Goal: Navigation & Orientation: Find specific page/section

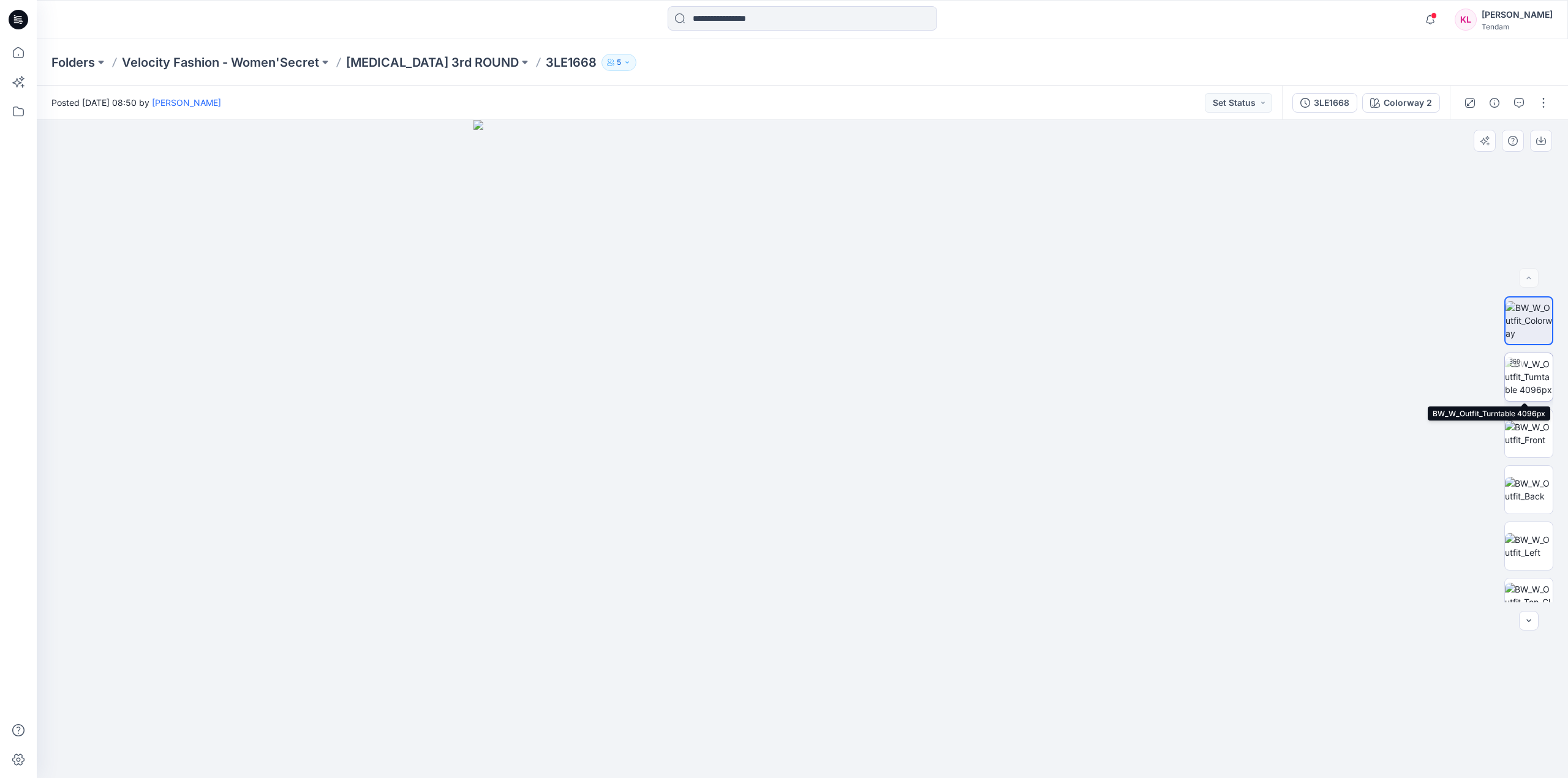
click at [1529, 370] on img at bounding box center [1528, 376] width 48 height 38
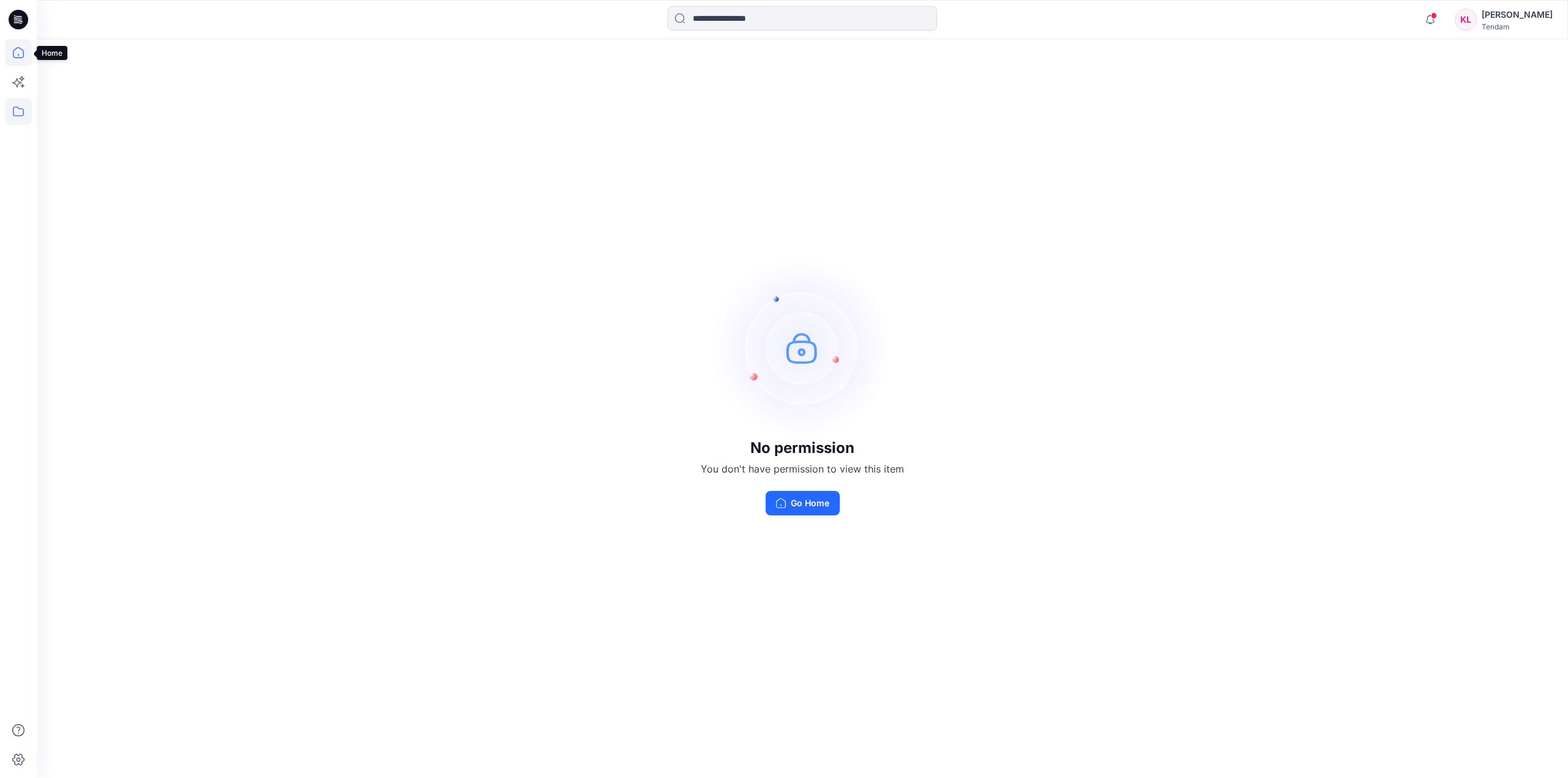
click at [27, 47] on icon at bounding box center [19, 53] width 27 height 27
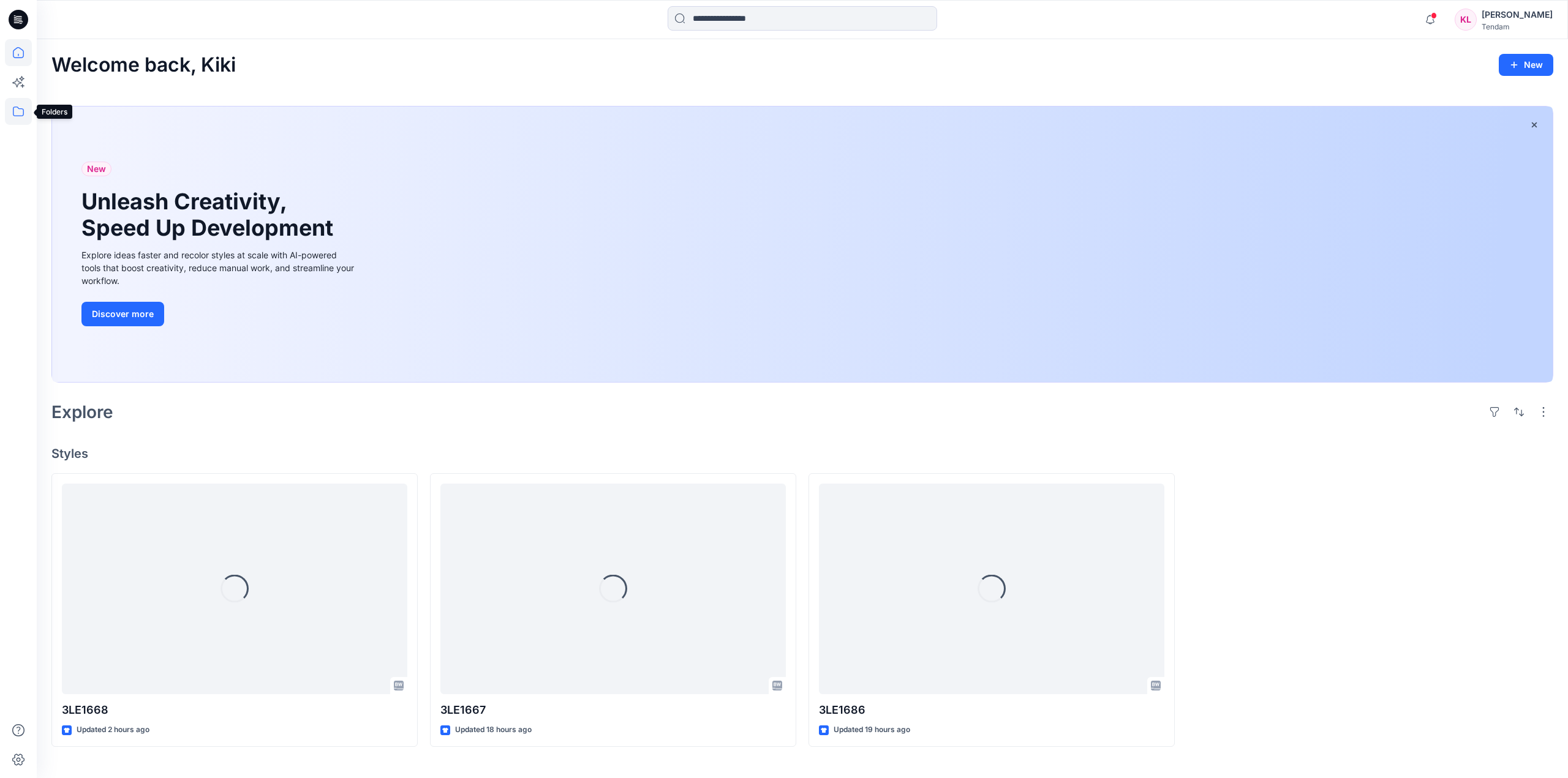
click at [22, 112] on icon at bounding box center [19, 111] width 27 height 27
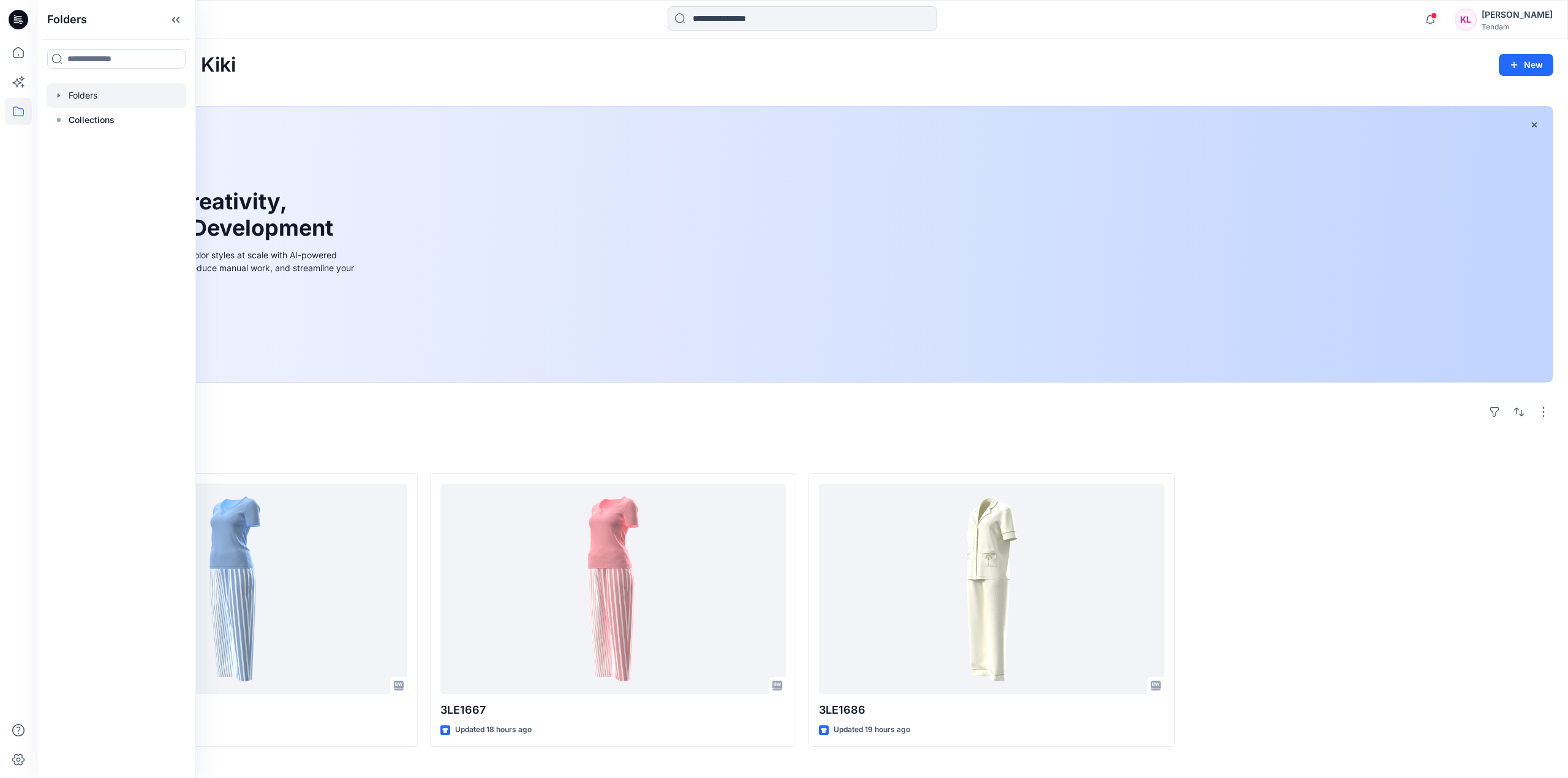
click at [123, 89] on div at bounding box center [116, 95] width 140 height 24
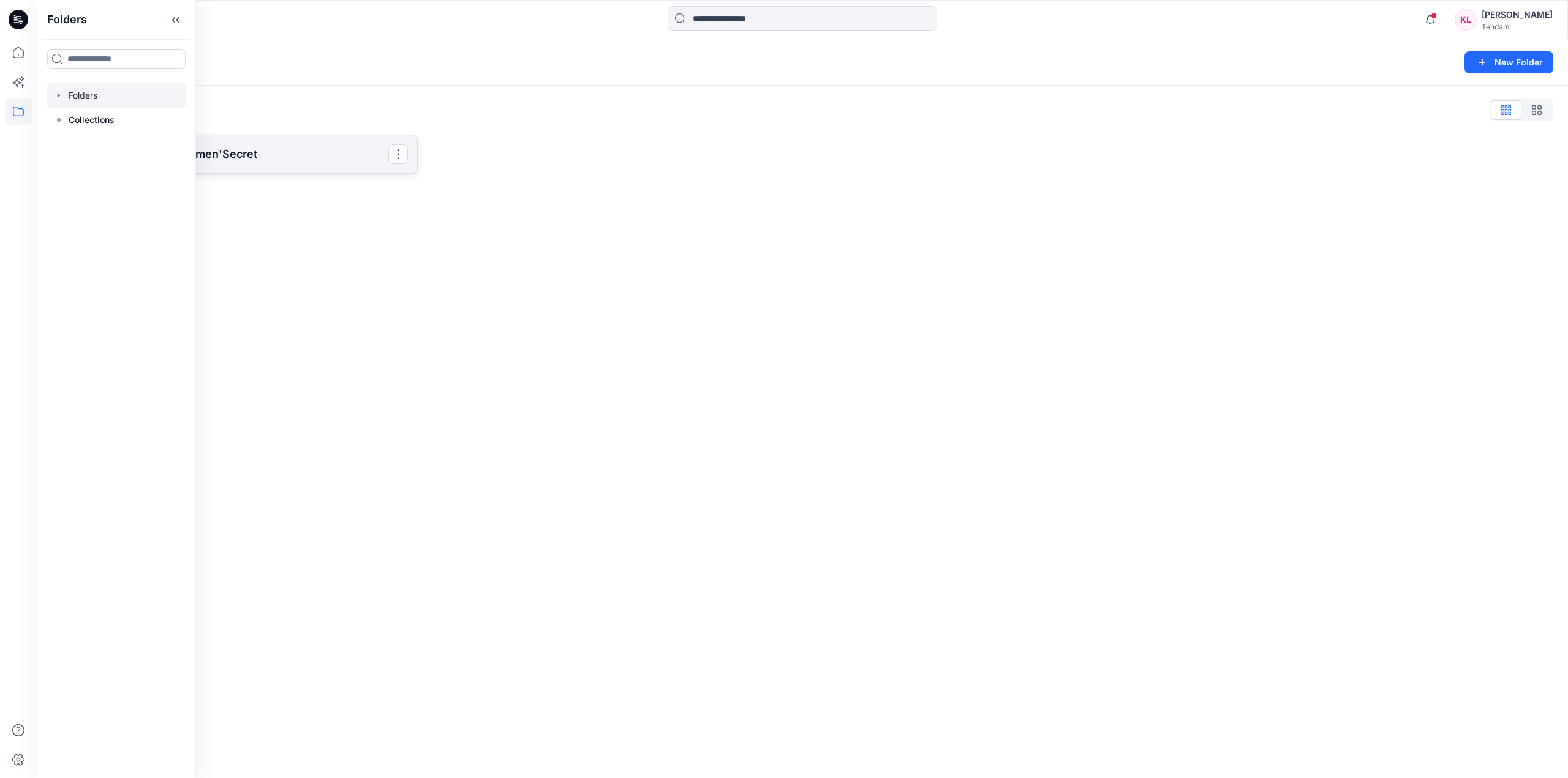
click at [307, 153] on p "Velocity Fashion - Women'Secret" at bounding box center [233, 154] width 310 height 18
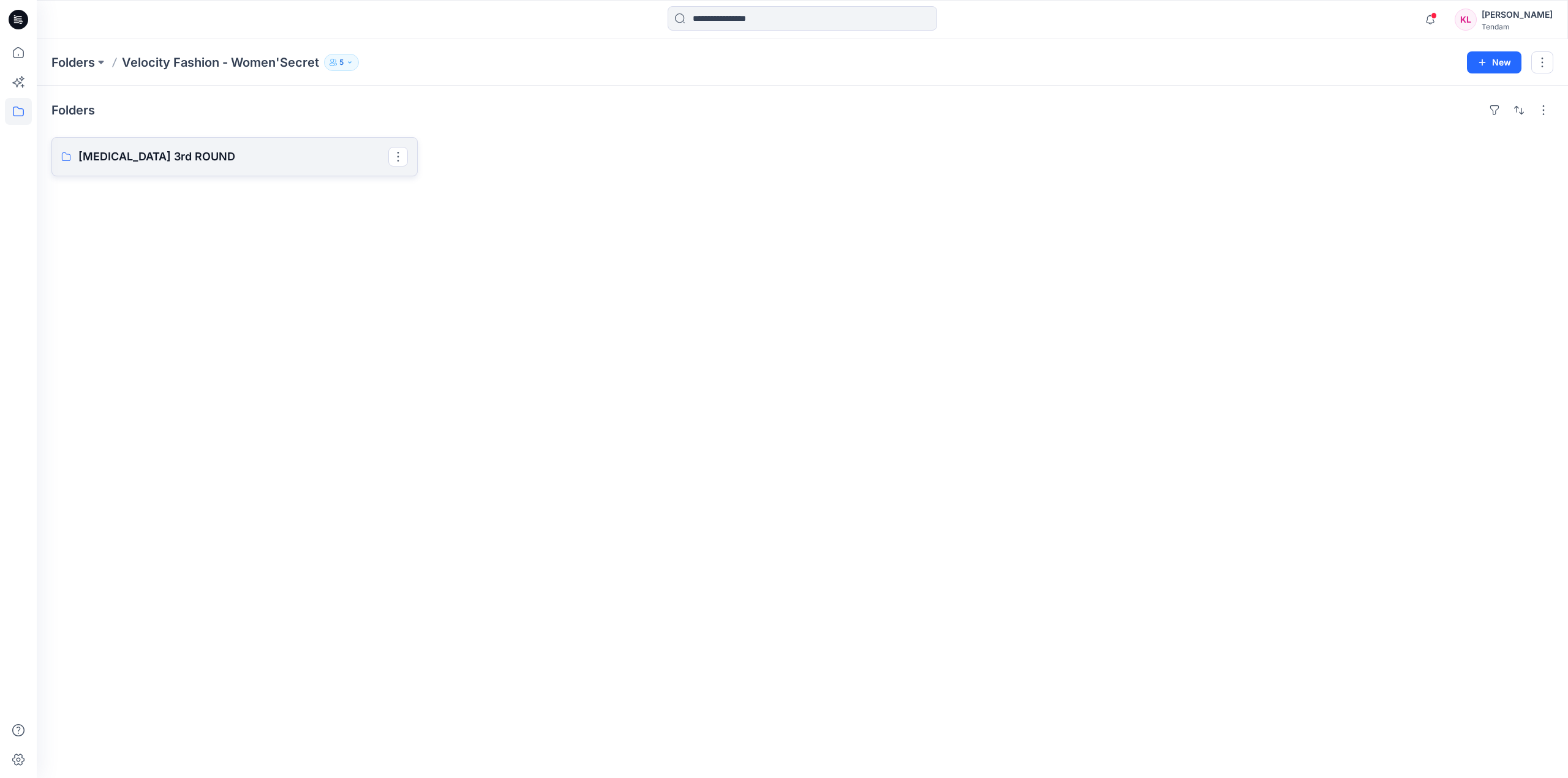
click at [245, 168] on link "[MEDICAL_DATA] 3rd ROUND" at bounding box center [235, 156] width 367 height 39
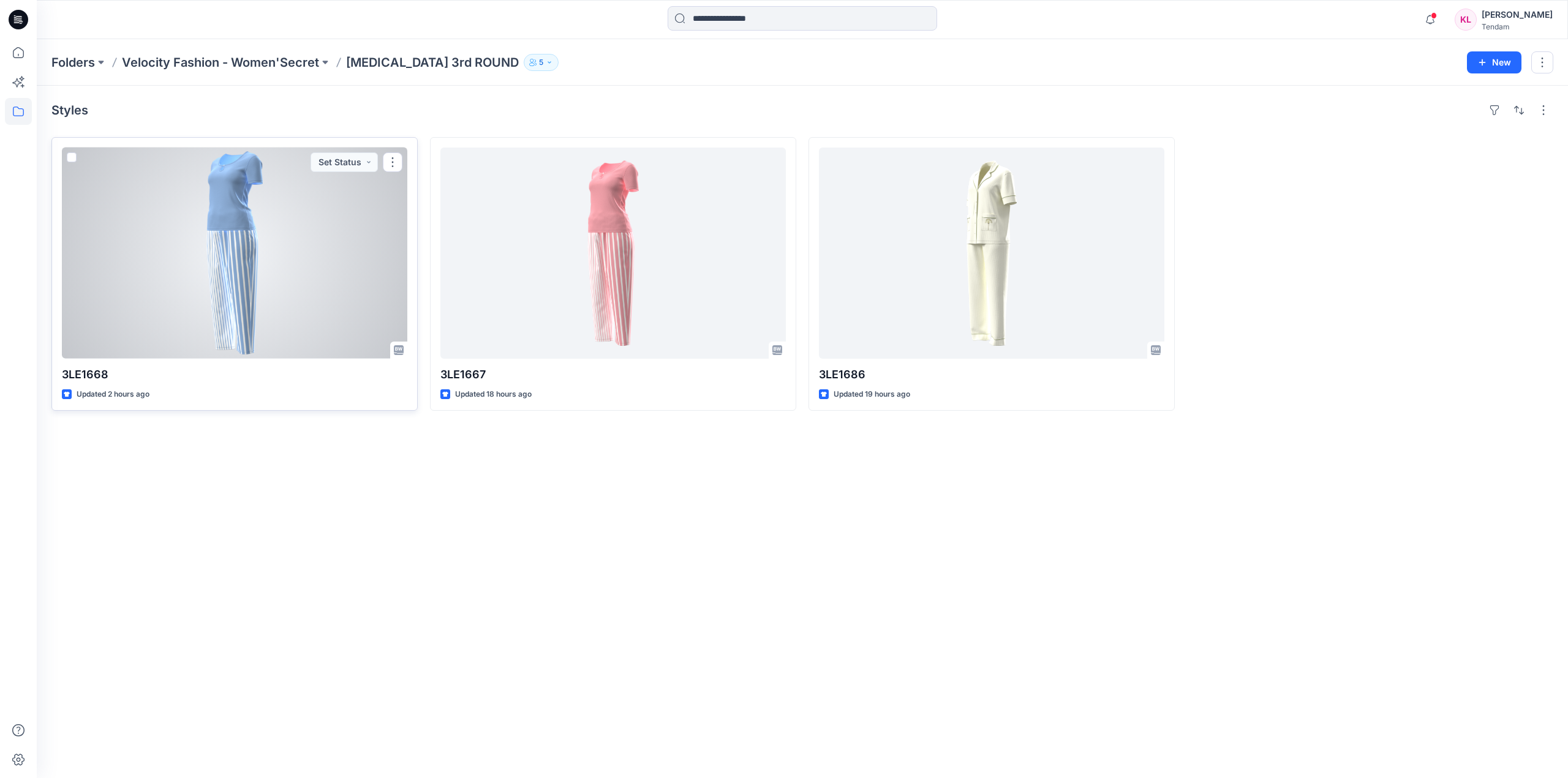
click at [242, 260] on div at bounding box center [234, 253] width 345 height 211
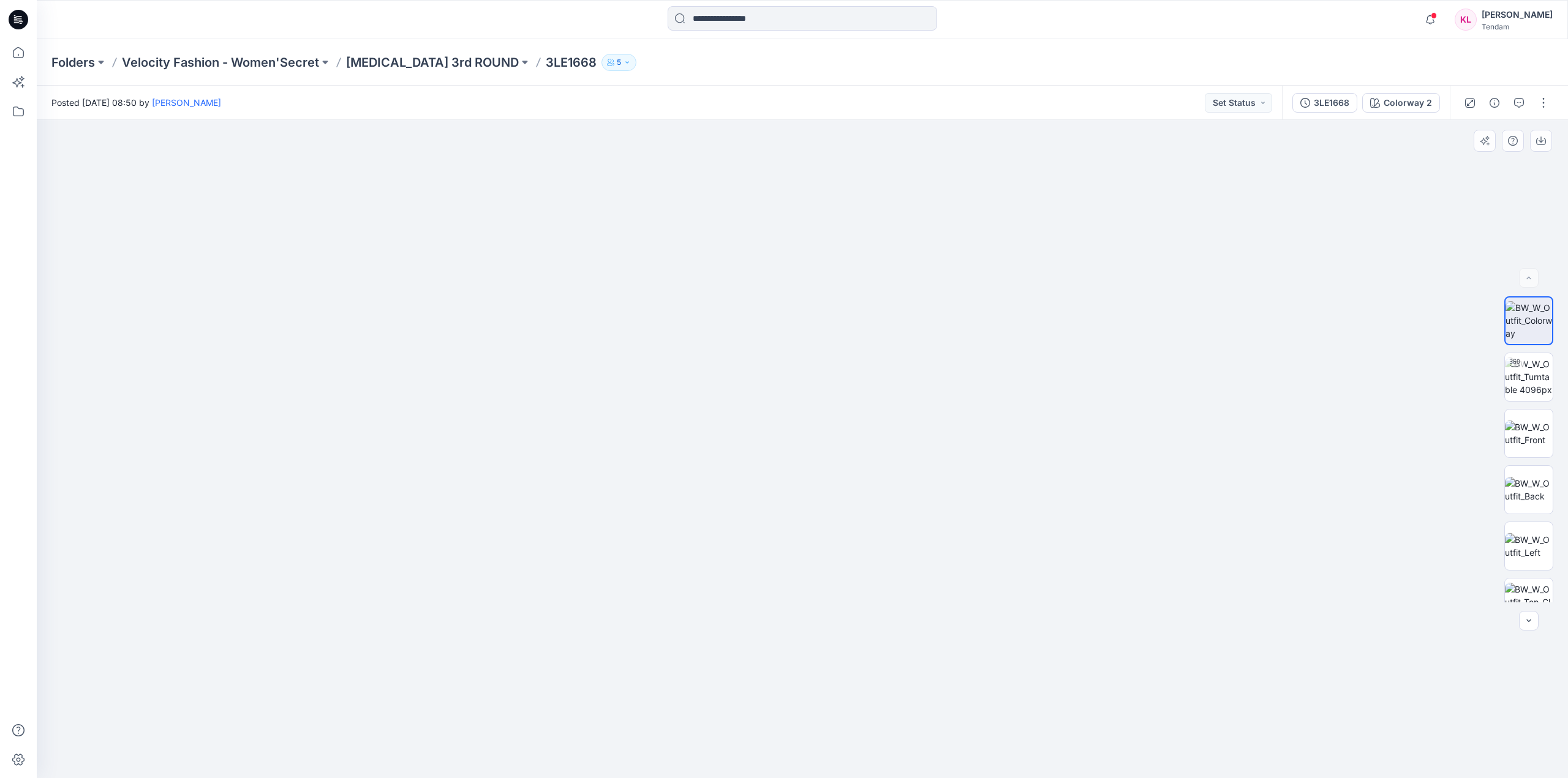
drag, startPoint x: 945, startPoint y: 201, endPoint x: 945, endPoint y: 385, distance: 184.0
click at [953, 422] on img at bounding box center [803, 363] width 1414 height 830
click at [1539, 379] on img at bounding box center [1528, 376] width 48 height 38
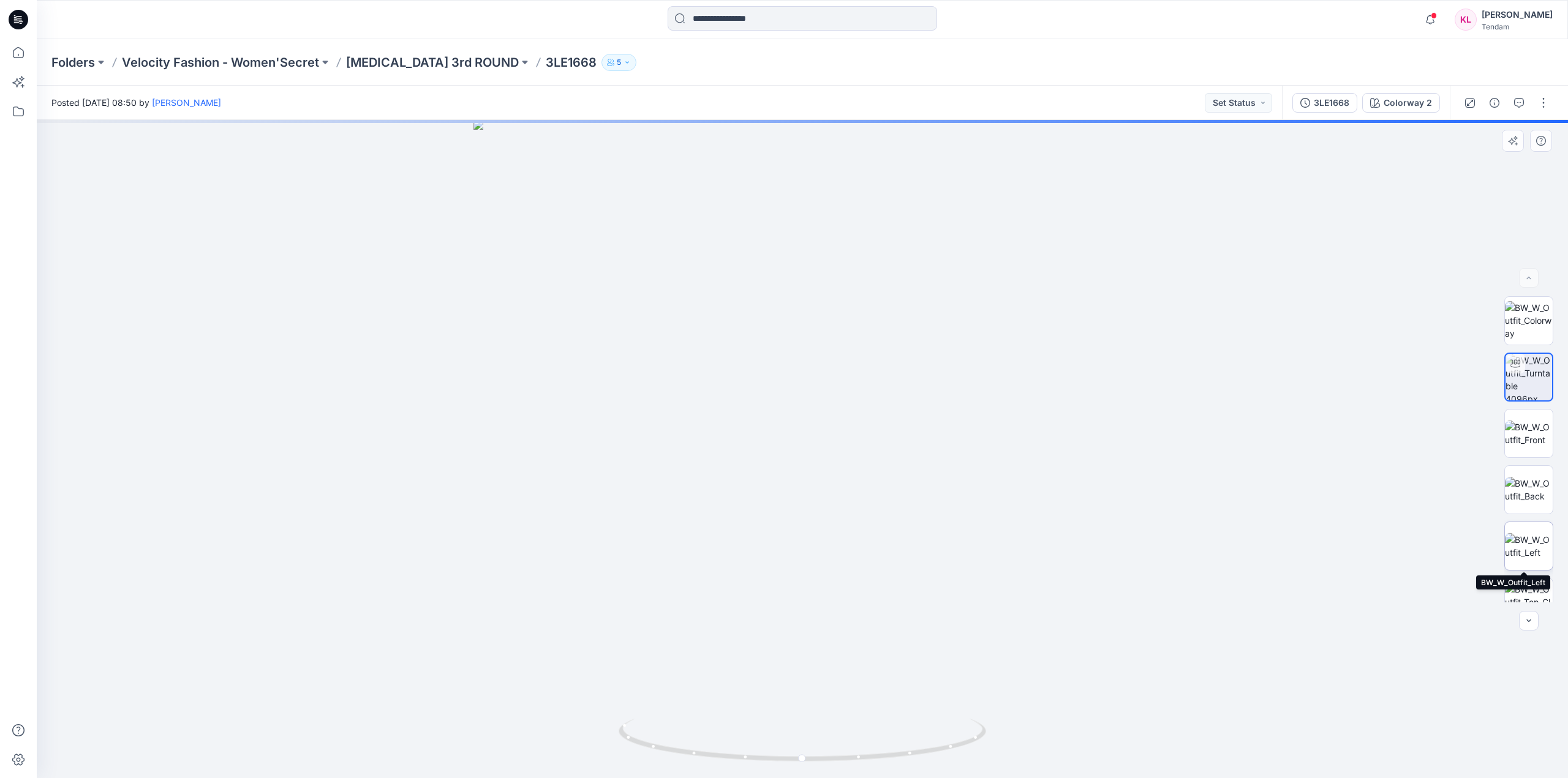
click at [1530, 559] on img at bounding box center [1528, 546] width 48 height 25
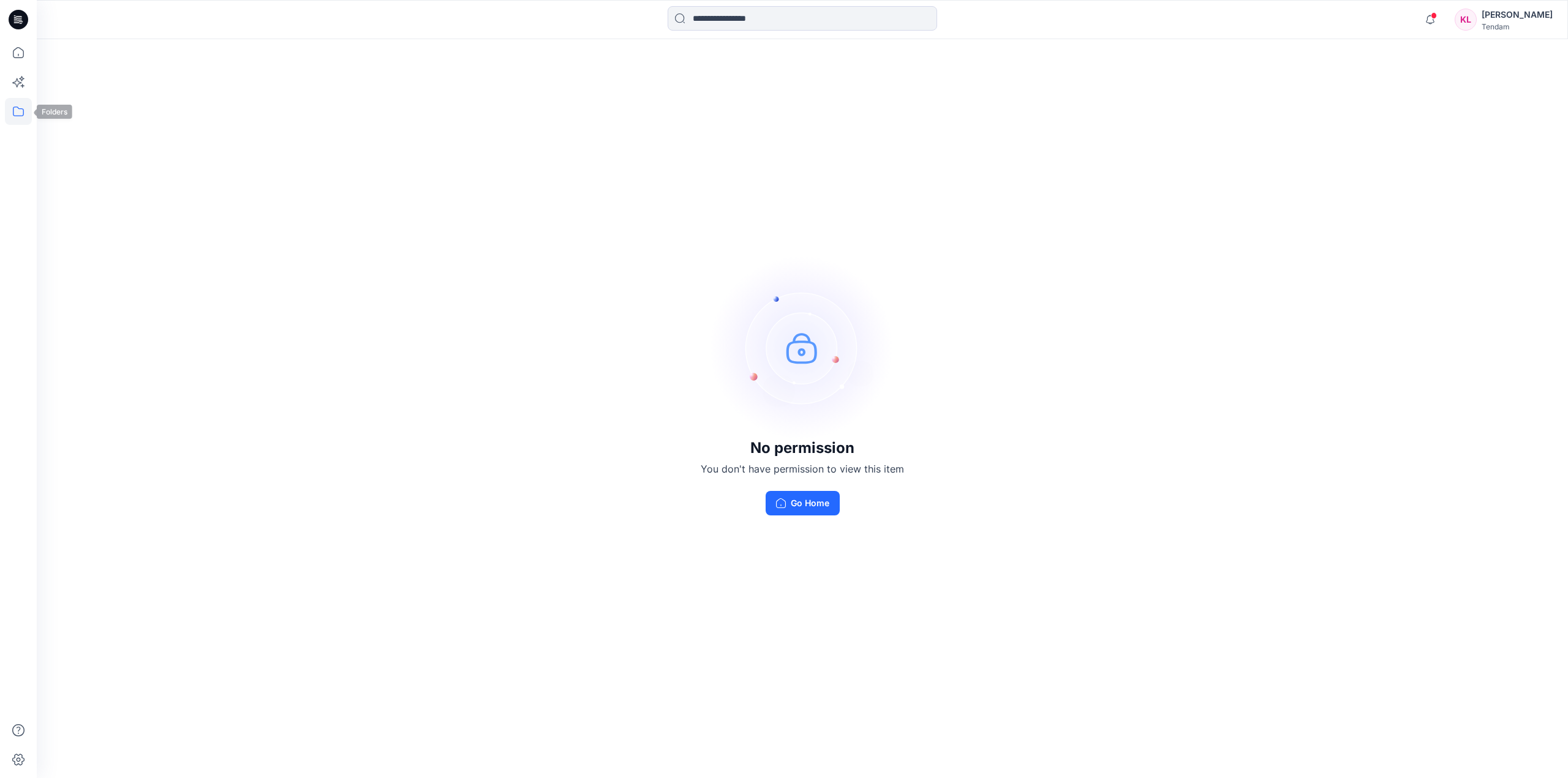
click at [14, 111] on icon at bounding box center [18, 111] width 11 height 10
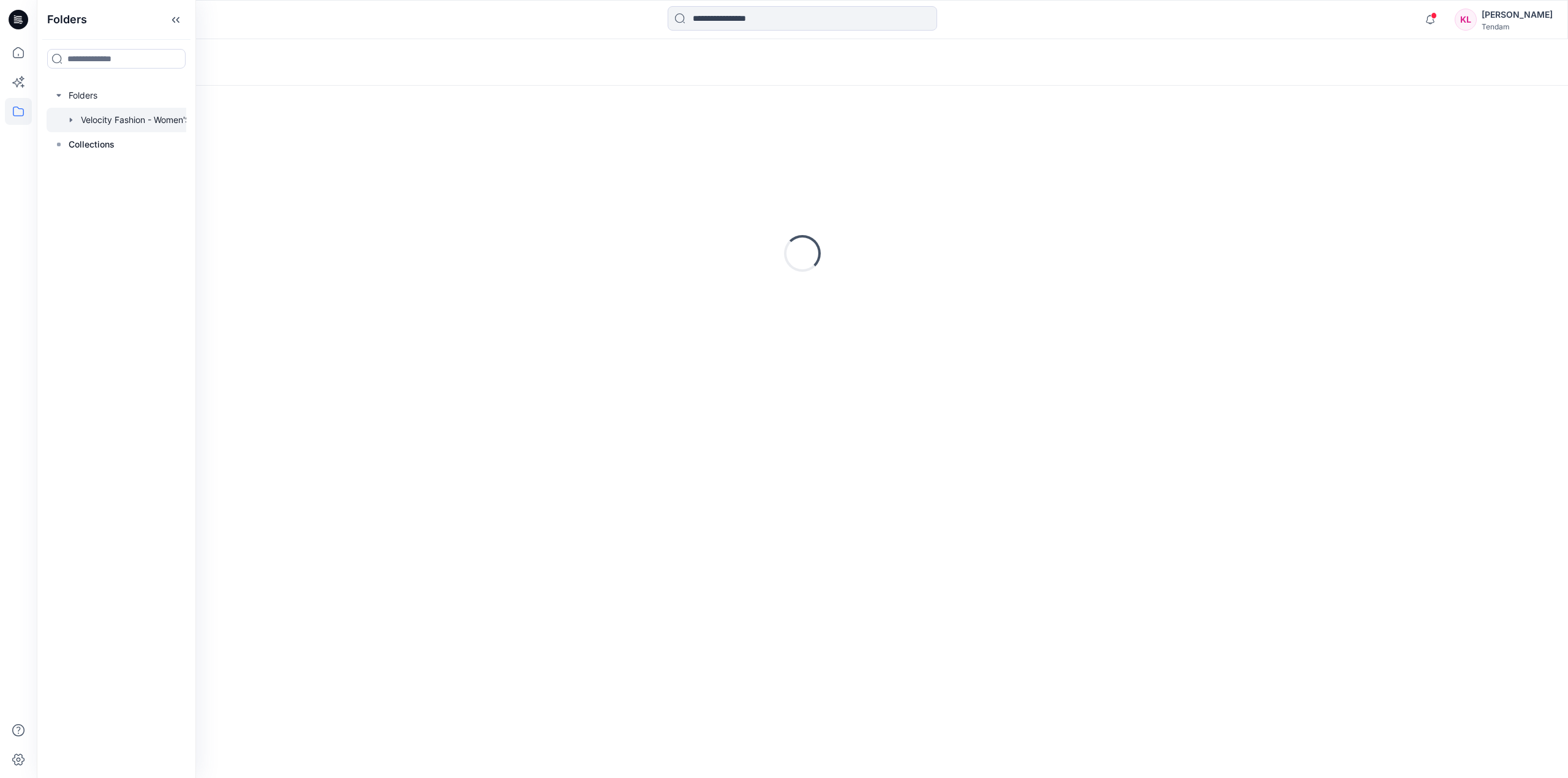
click at [127, 115] on div at bounding box center [132, 119] width 171 height 24
click at [339, 163] on p "[MEDICAL_DATA] 3rd ROUND" at bounding box center [233, 157] width 310 height 18
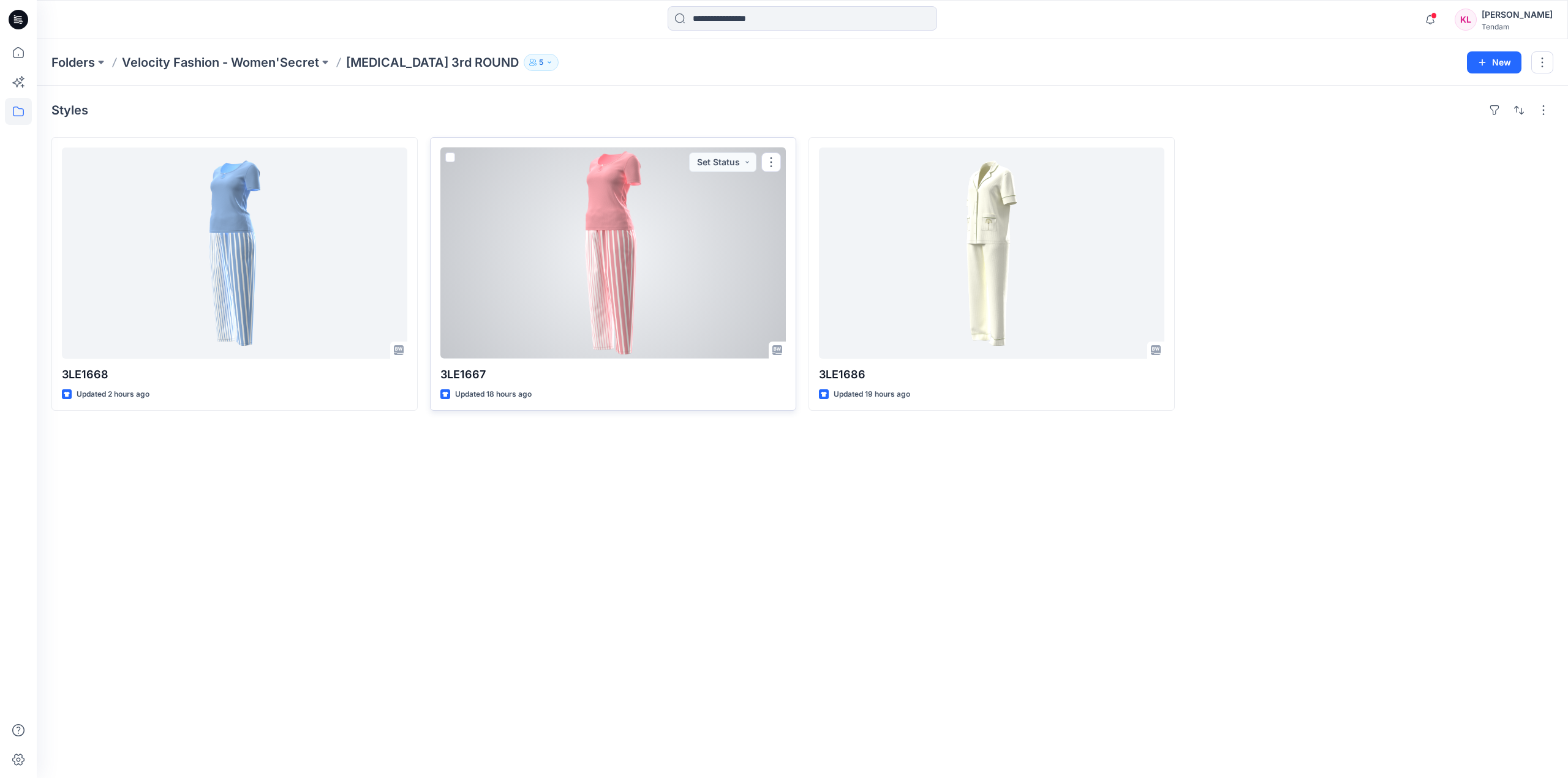
click at [669, 301] on div at bounding box center [612, 253] width 345 height 211
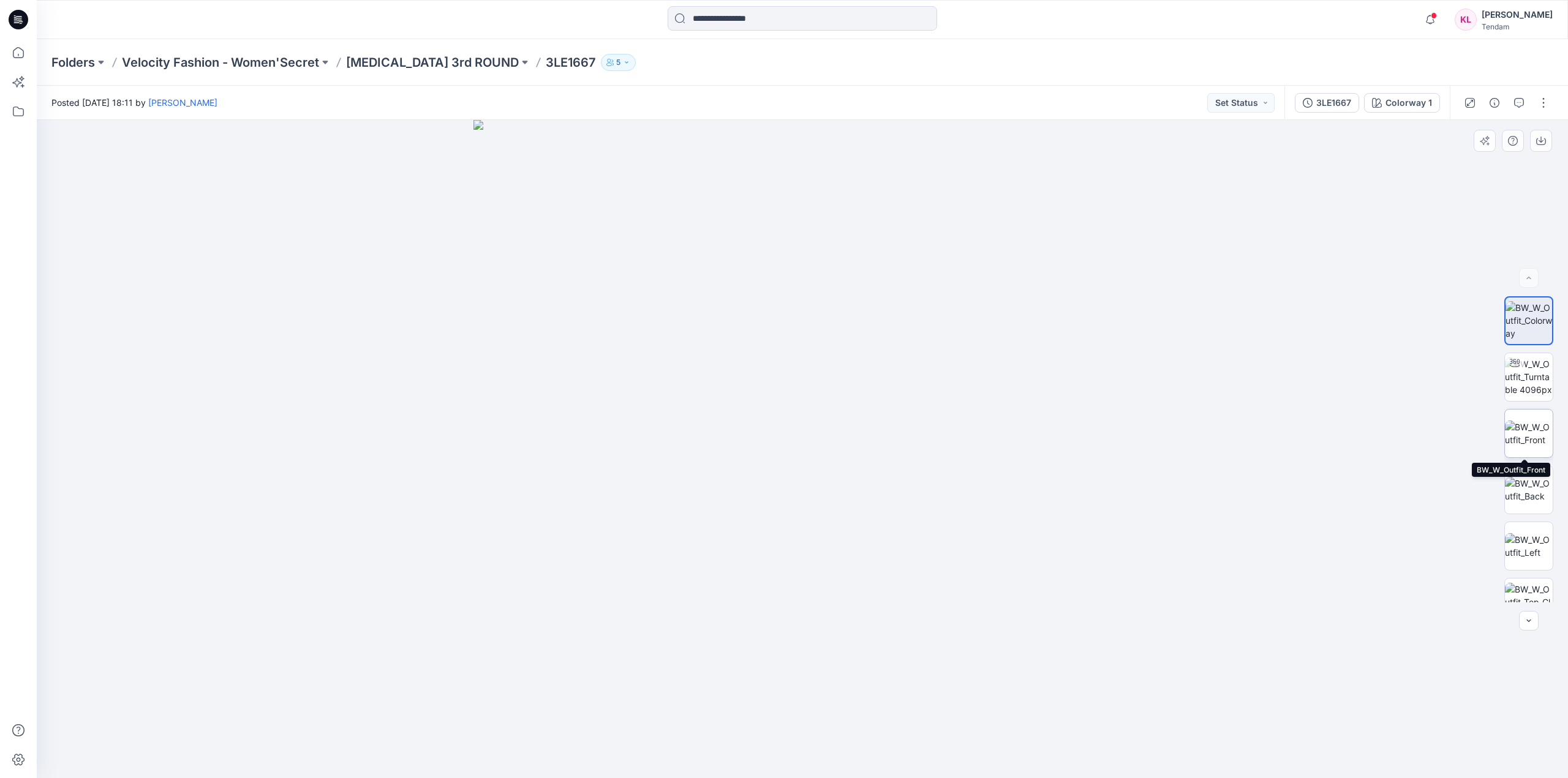
click at [1524, 422] on img at bounding box center [1528, 433] width 48 height 25
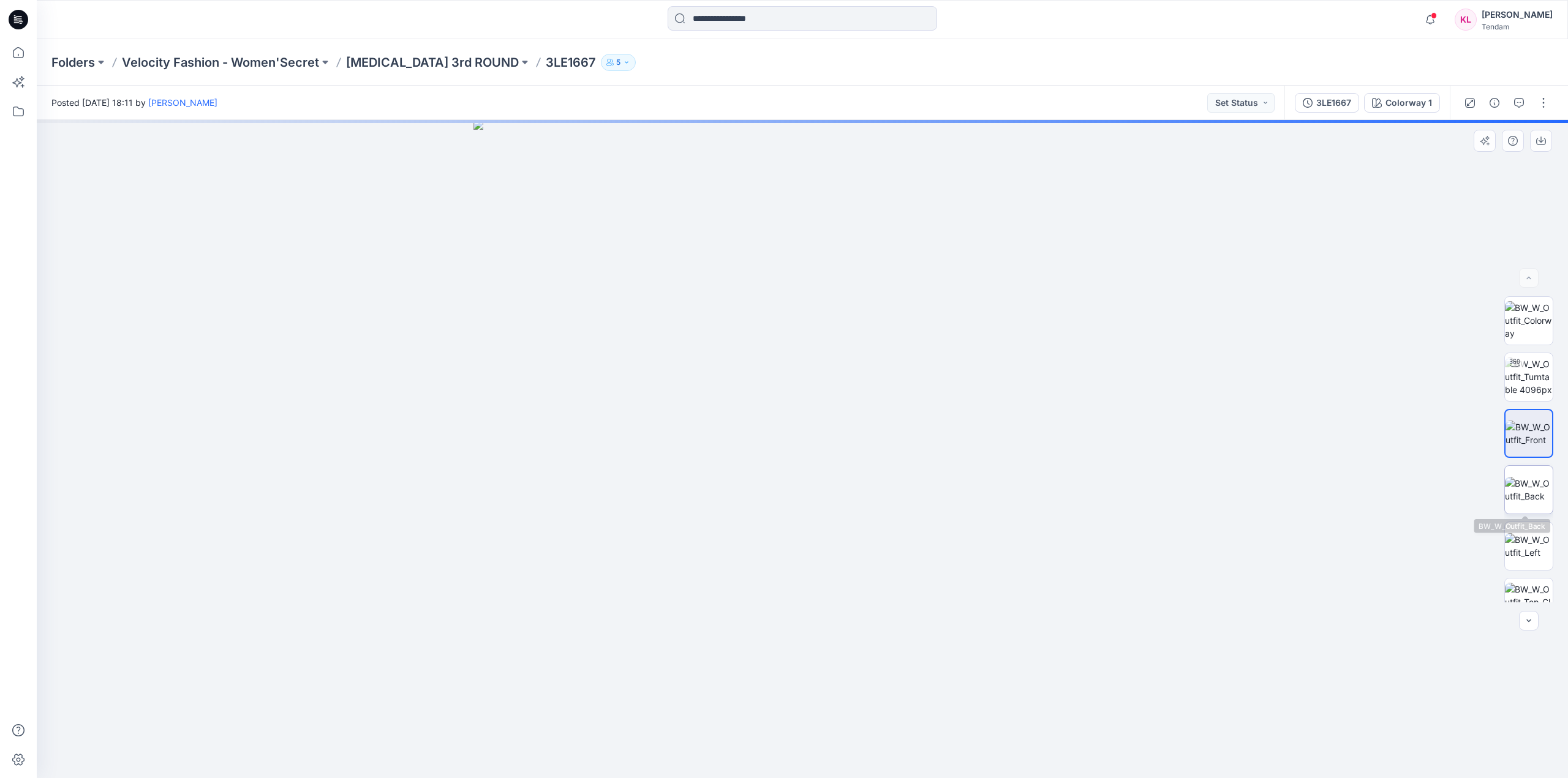
click at [1504, 496] on img at bounding box center [1528, 490] width 48 height 25
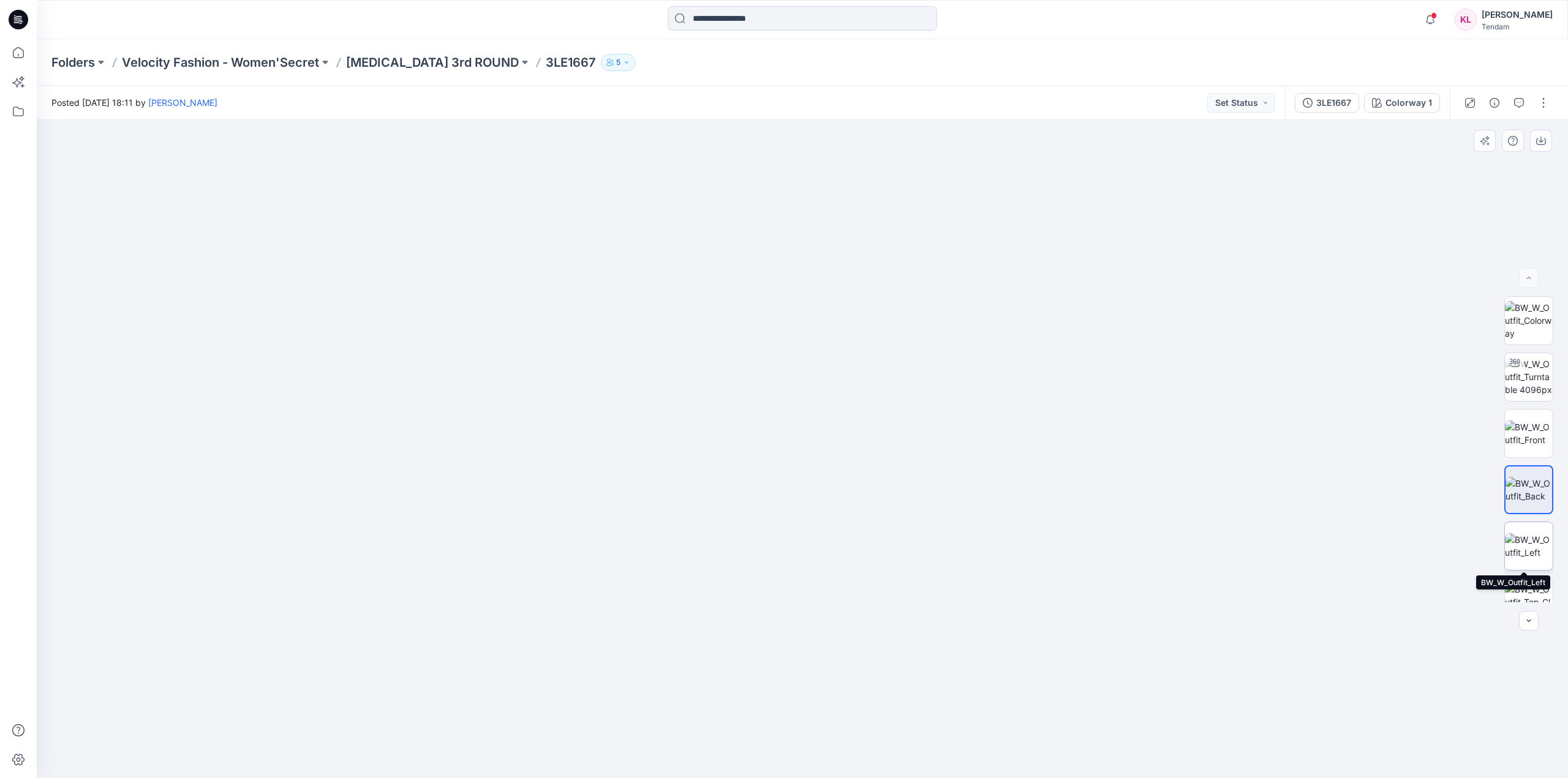
click at [1532, 538] on img at bounding box center [1528, 546] width 48 height 25
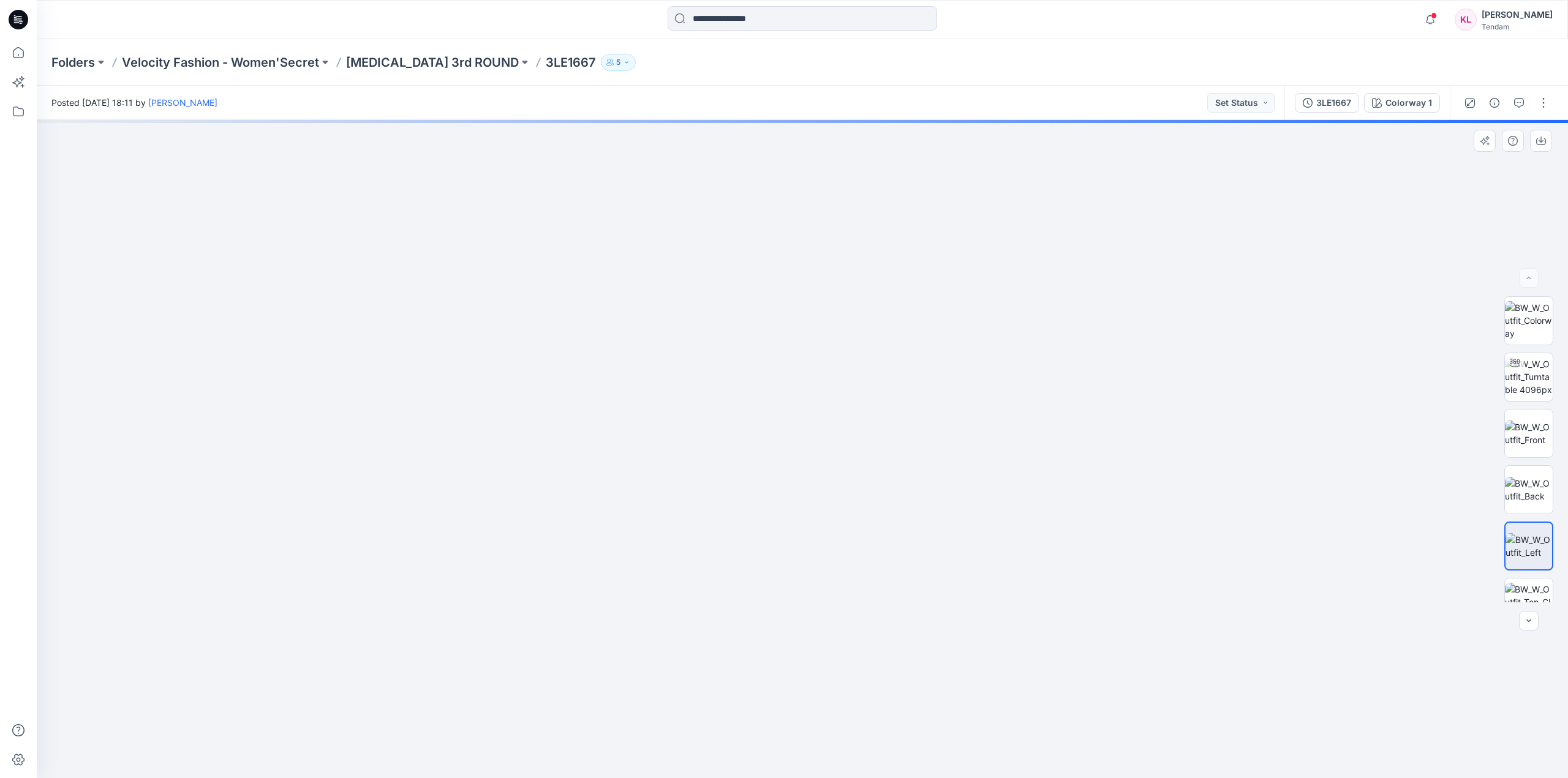
drag, startPoint x: 852, startPoint y: 308, endPoint x: 845, endPoint y: 521, distance: 213.1
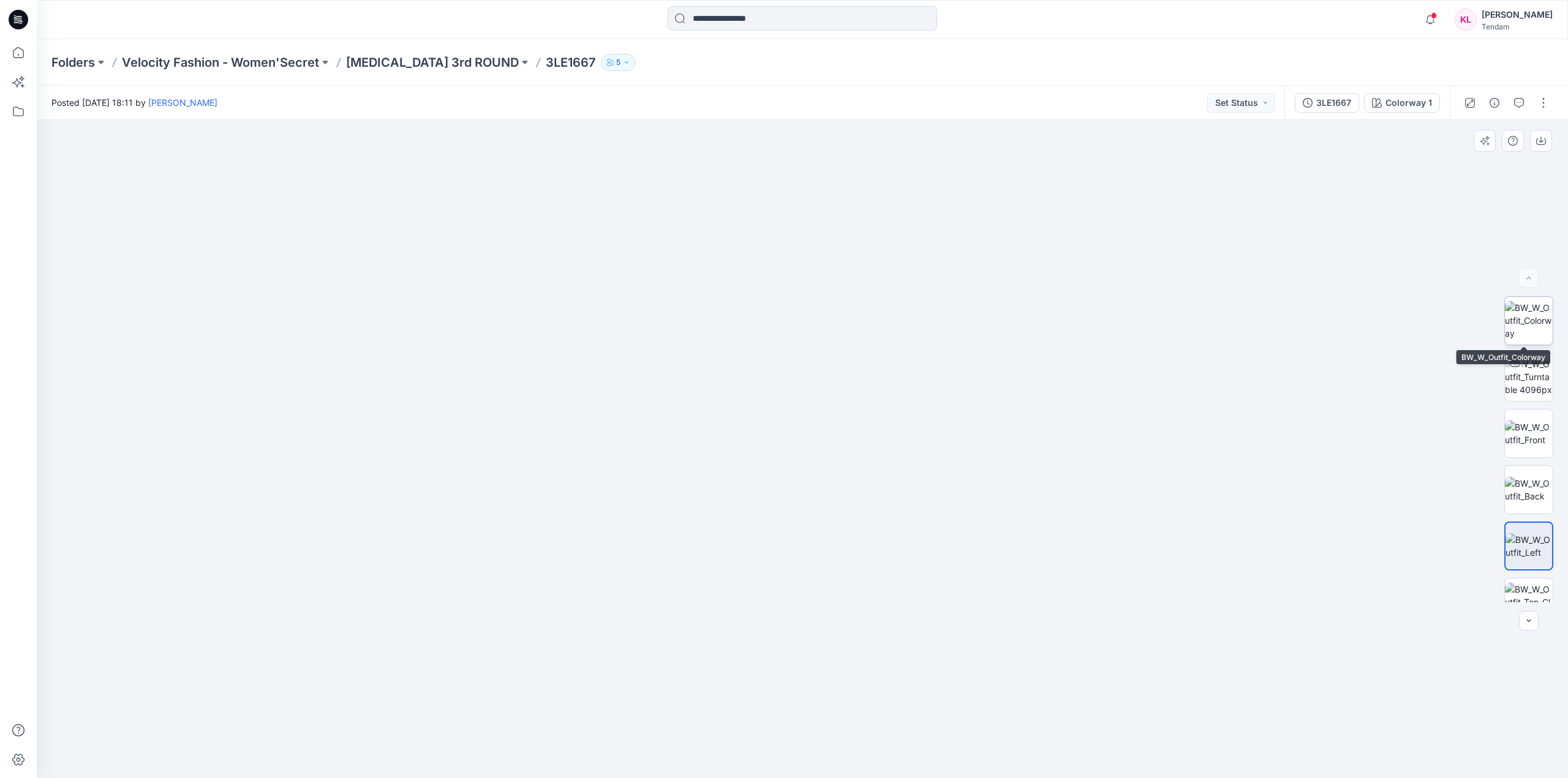
click at [1525, 316] on img at bounding box center [1528, 320] width 48 height 38
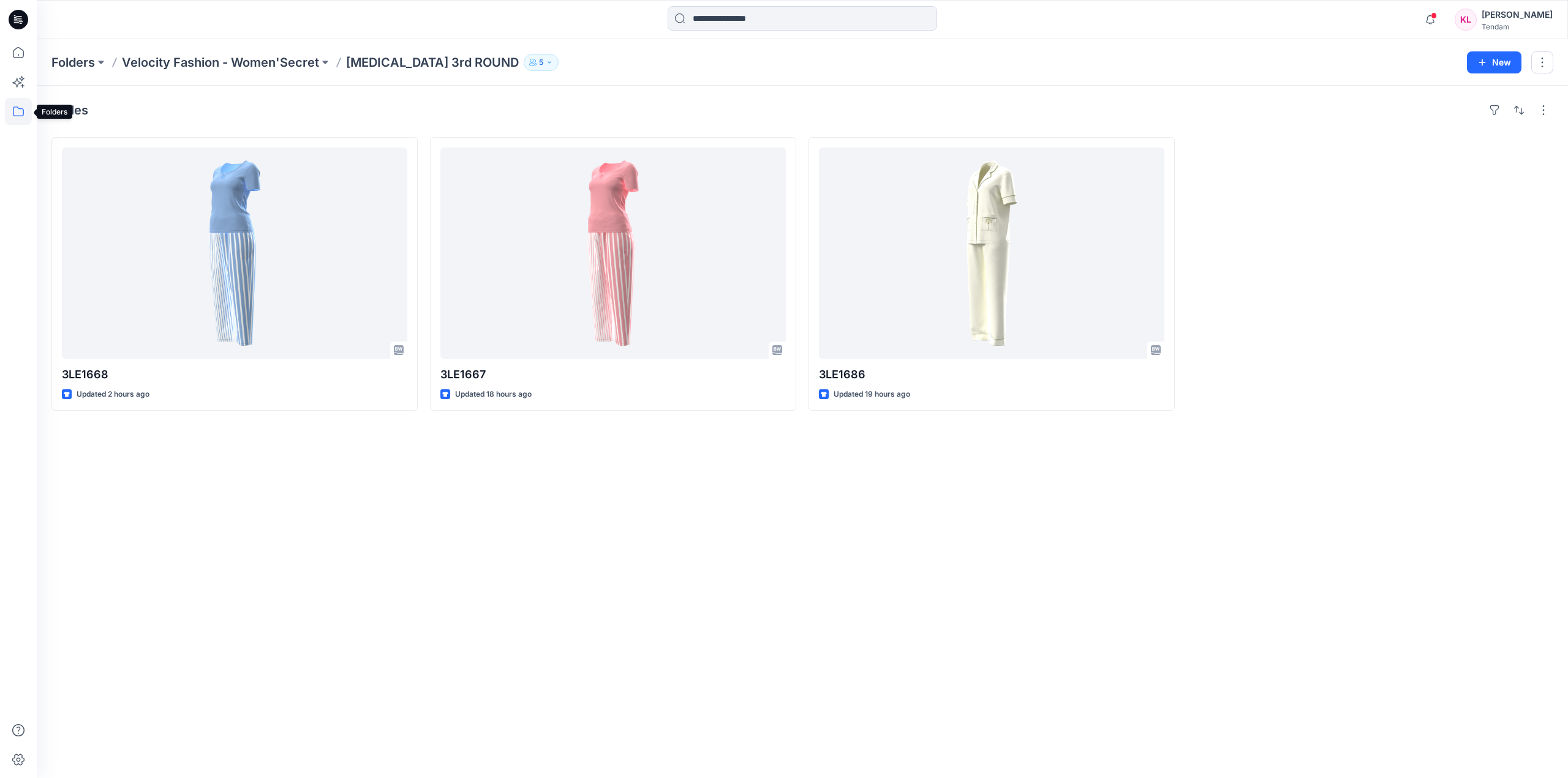
click at [11, 108] on icon at bounding box center [19, 111] width 27 height 27
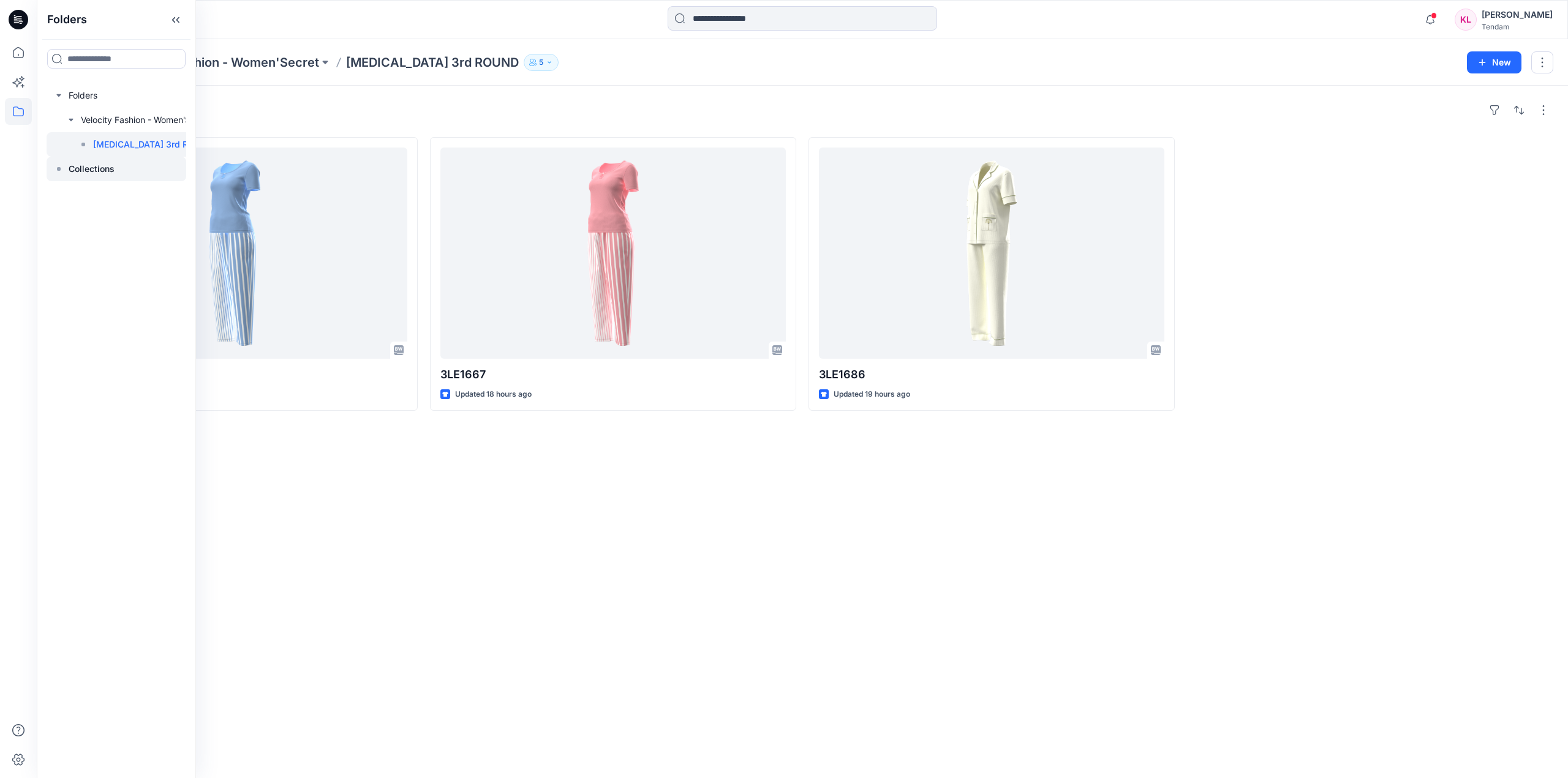
click at [112, 168] on p "Collections" at bounding box center [91, 168] width 46 height 15
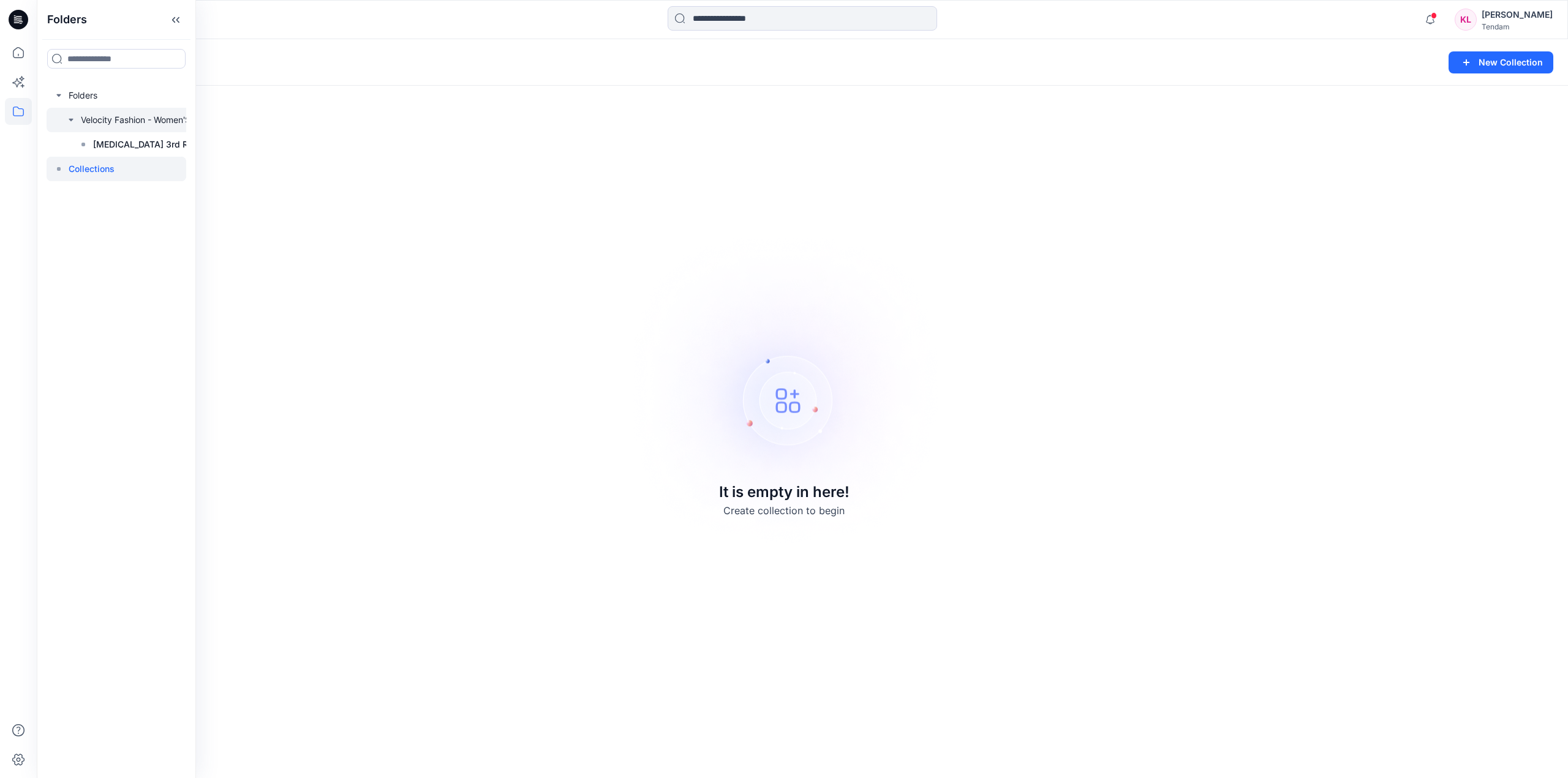
click at [157, 119] on div at bounding box center [134, 119] width 175 height 24
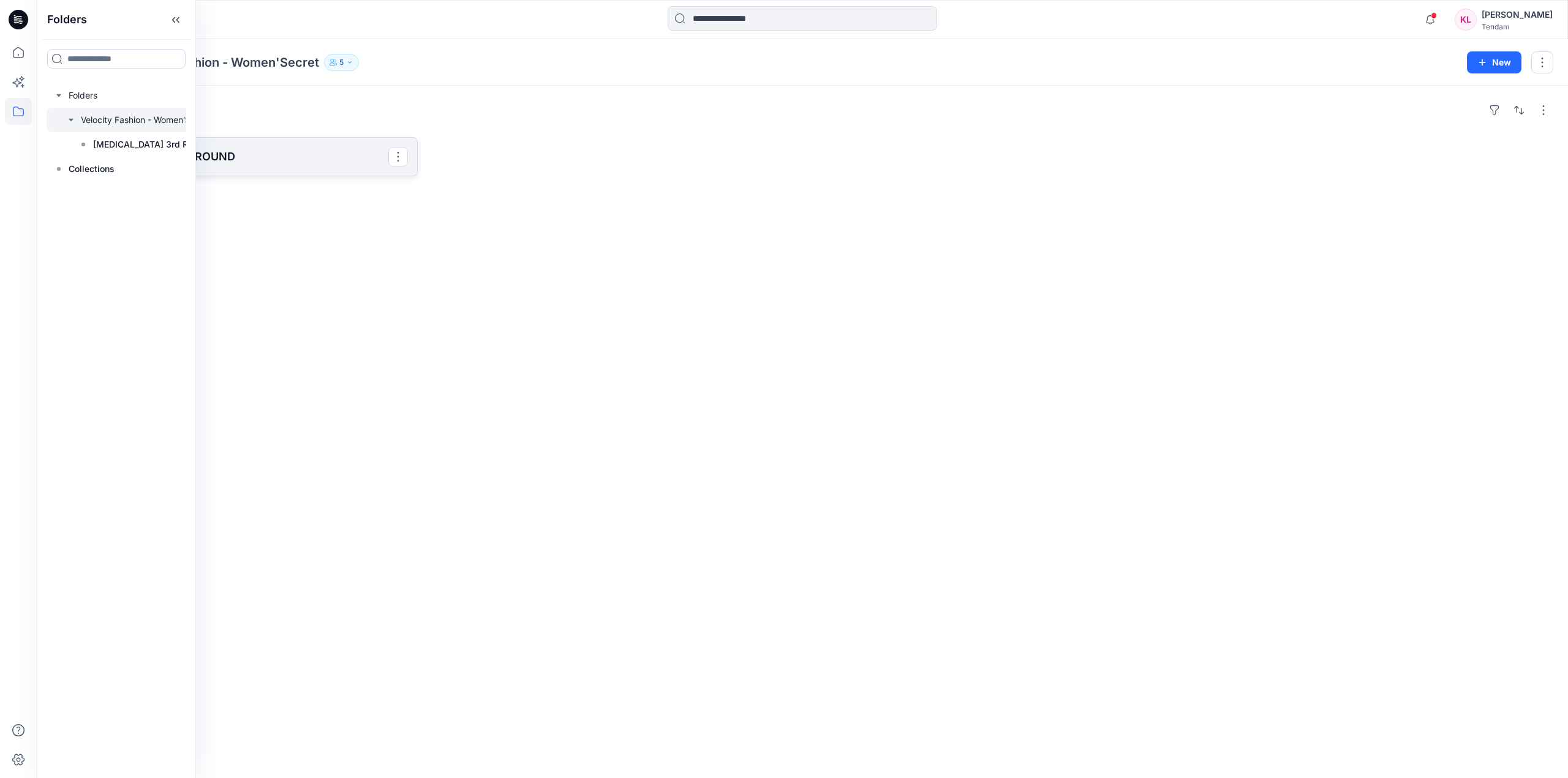
click at [283, 156] on p "[MEDICAL_DATA] 3rd ROUND" at bounding box center [233, 157] width 310 height 18
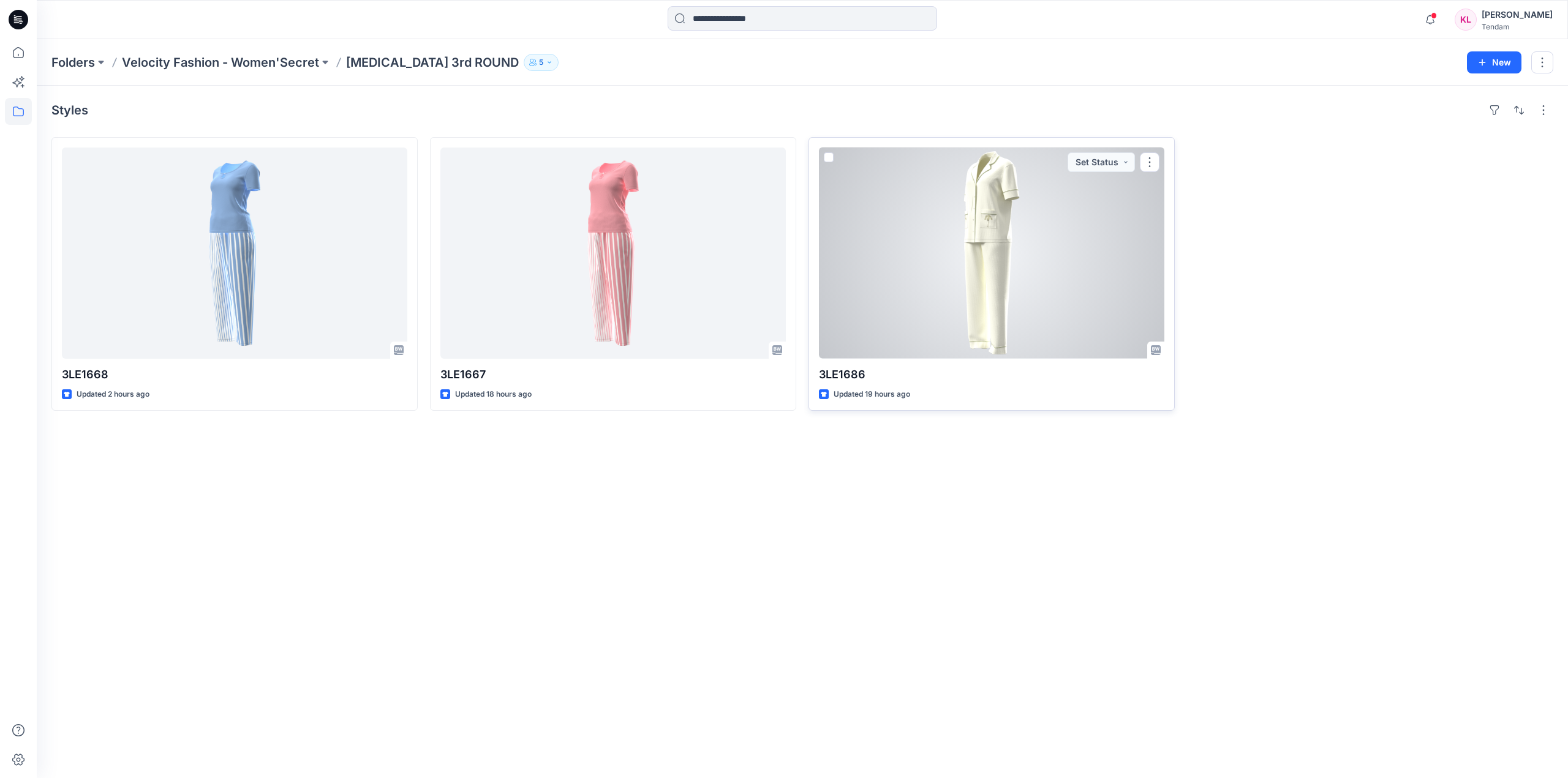
click at [1028, 221] on div at bounding box center [991, 253] width 345 height 211
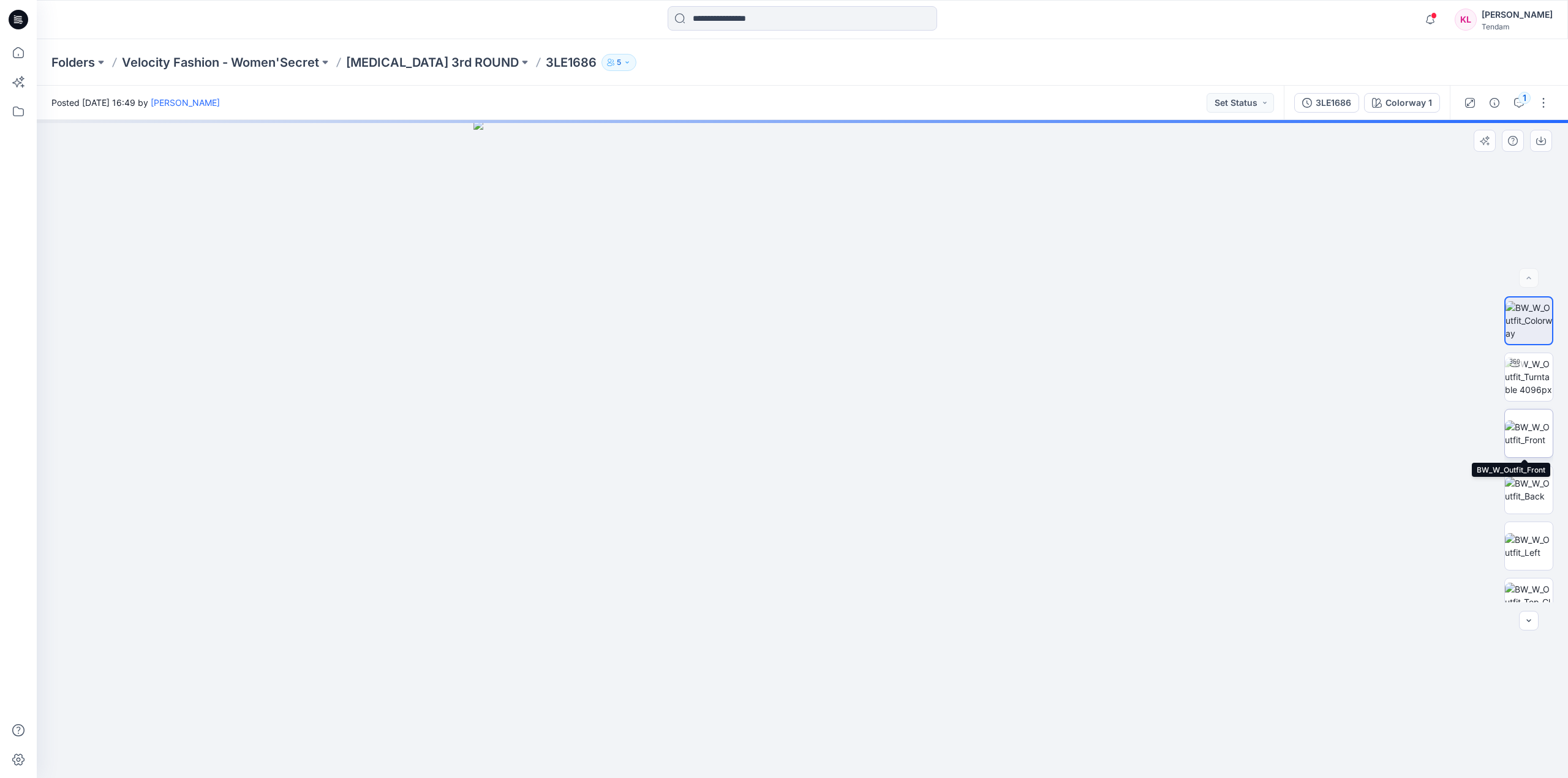
click at [1539, 425] on img at bounding box center [1528, 433] width 48 height 25
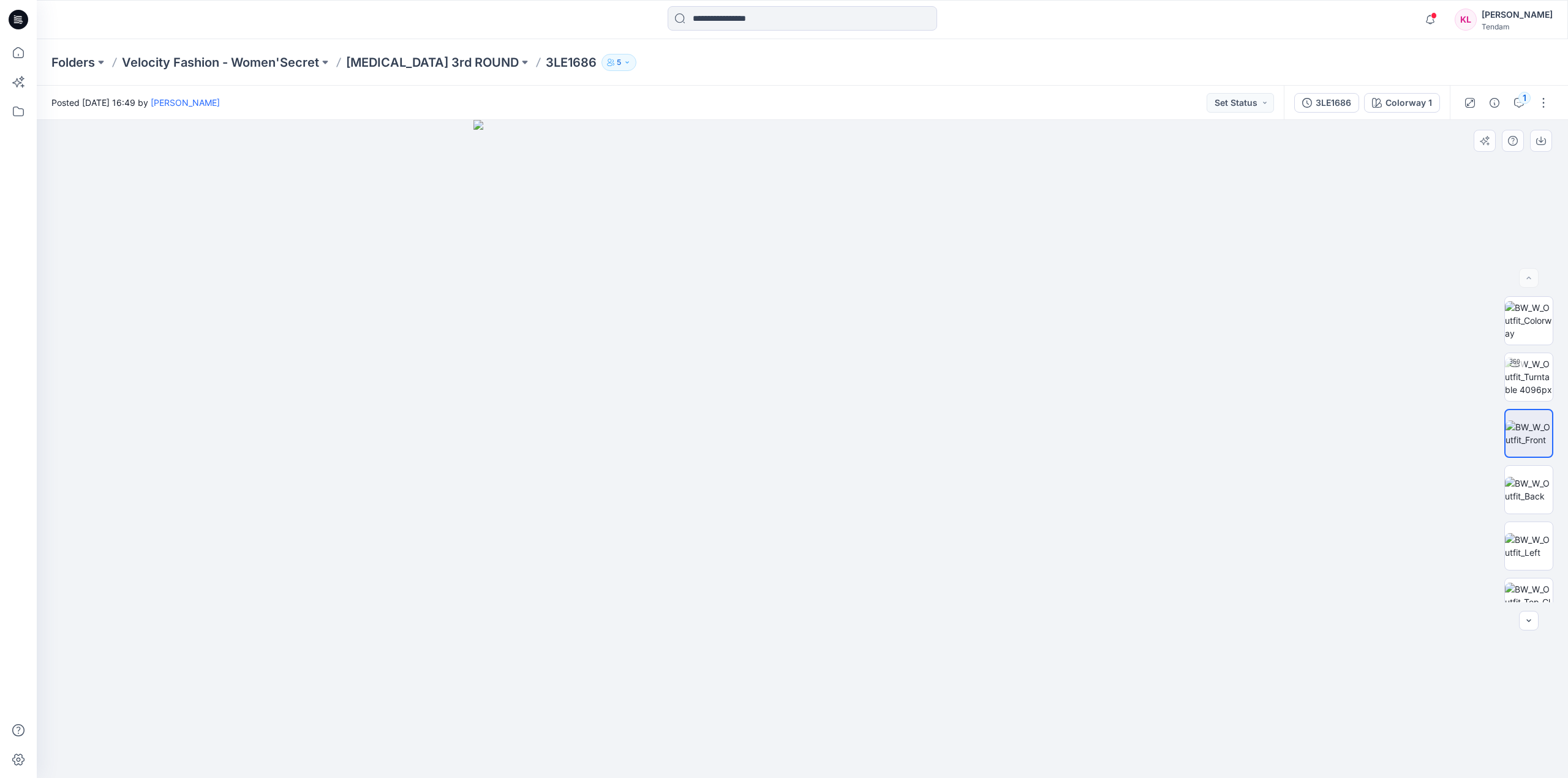
drag, startPoint x: 1196, startPoint y: 398, endPoint x: 1324, endPoint y: 370, distance: 131.0
click at [1196, 398] on div at bounding box center [803, 449] width 1531 height 658
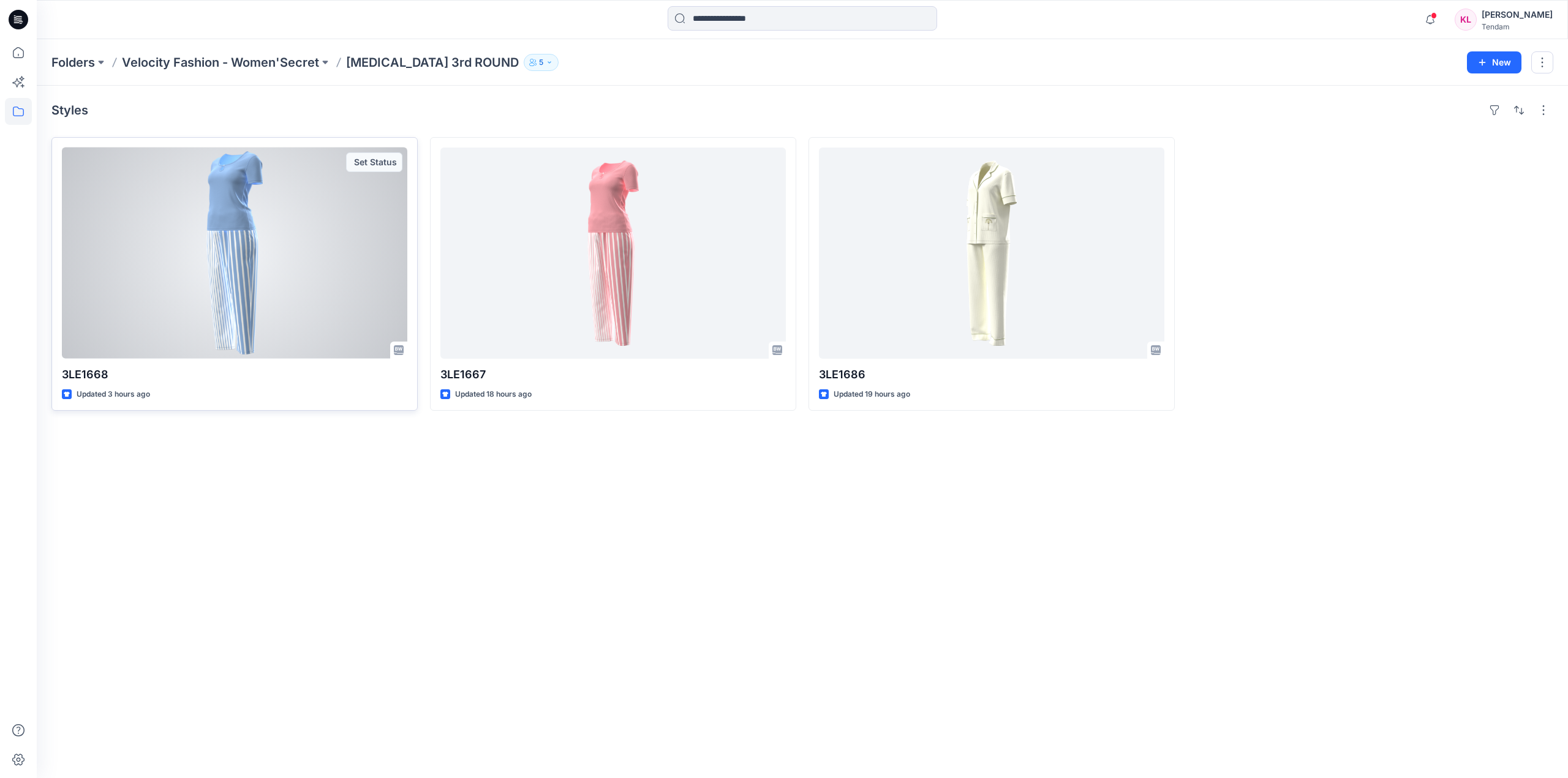
click at [344, 215] on div at bounding box center [234, 253] width 345 height 211
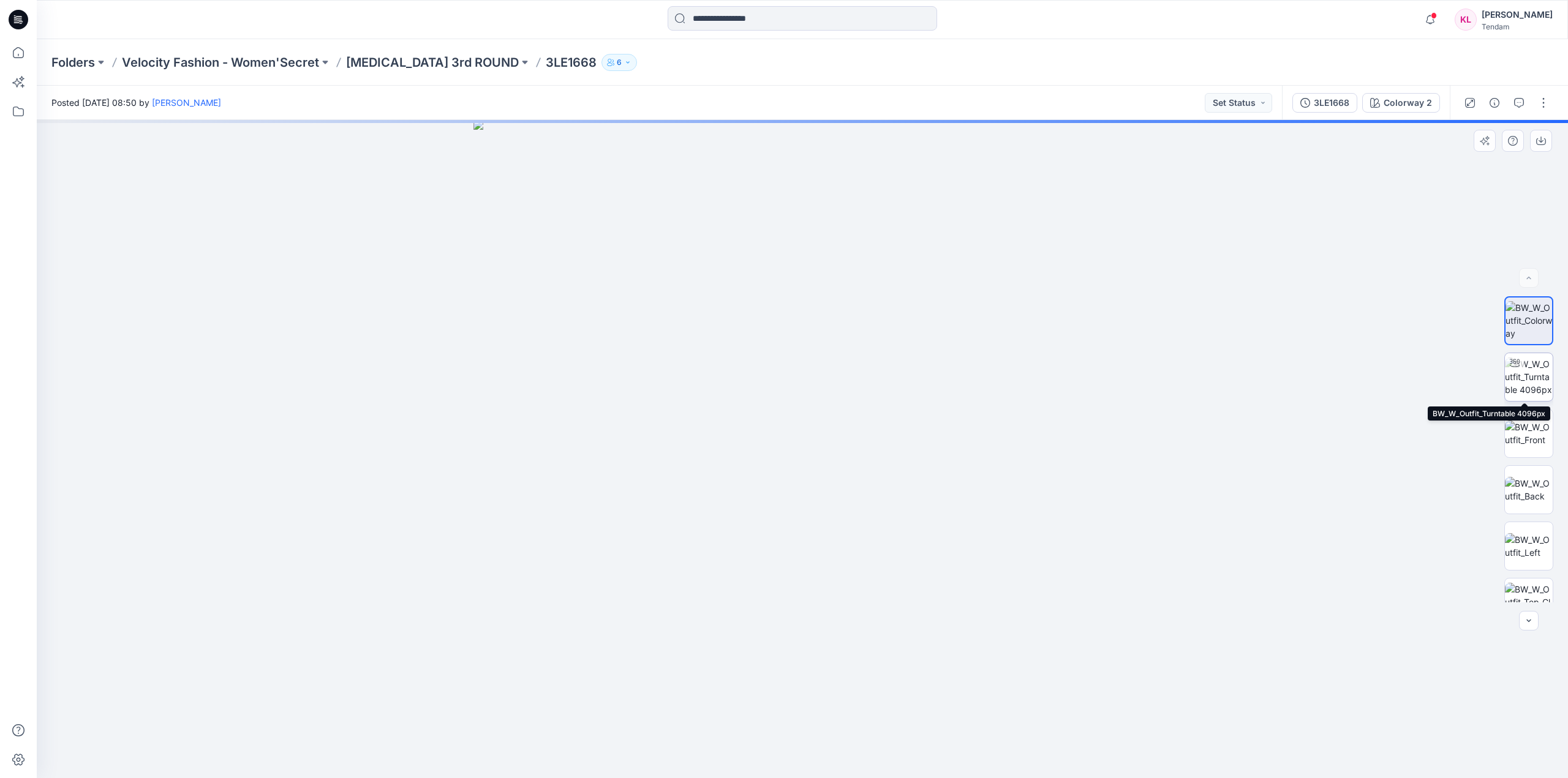
click at [1537, 376] on img at bounding box center [1528, 376] width 48 height 38
click at [1529, 442] on img at bounding box center [1528, 433] width 48 height 25
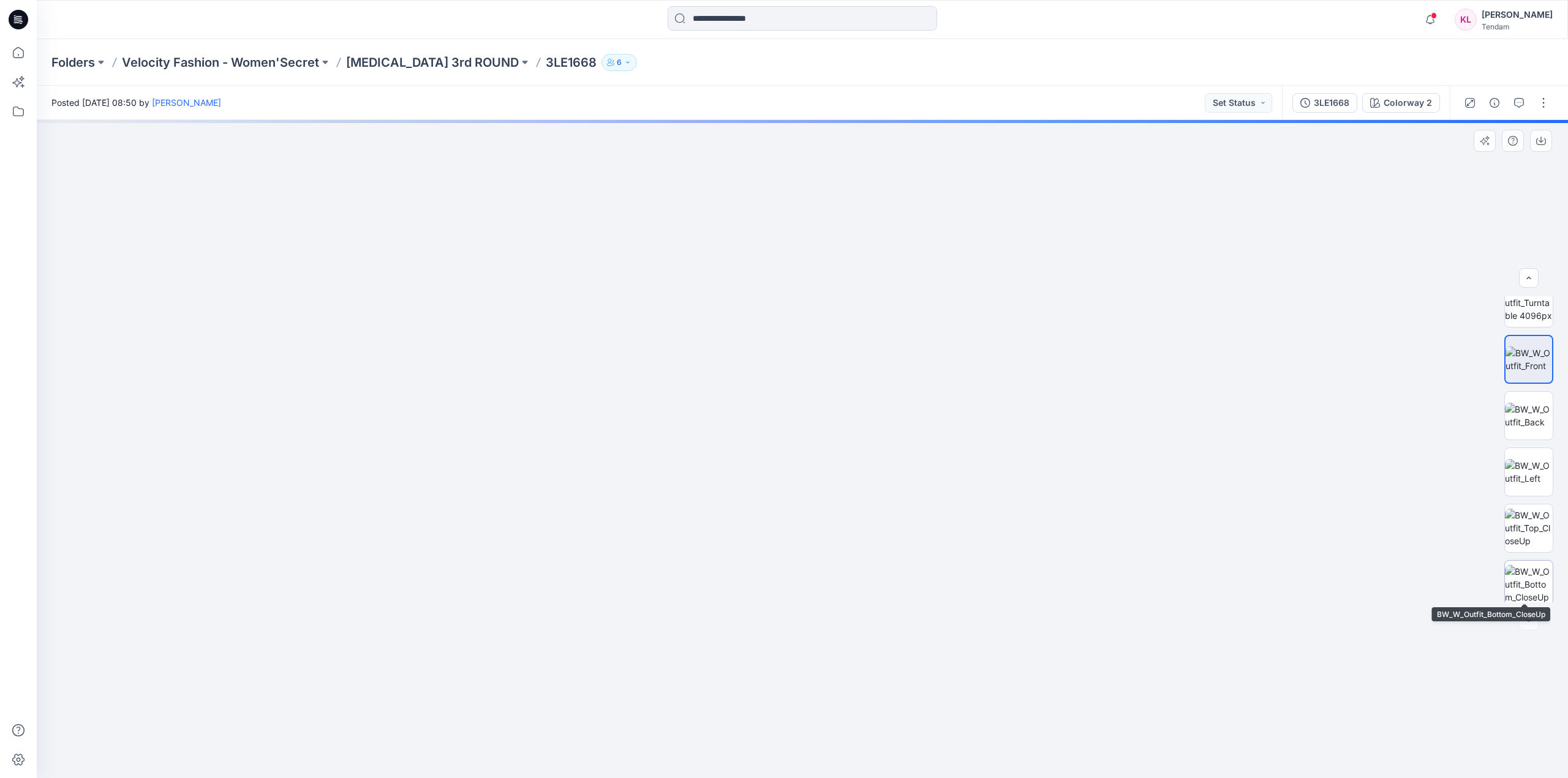
scroll to position [81, 0]
click at [1532, 521] on img at bounding box center [1528, 521] width 48 height 38
drag, startPoint x: 951, startPoint y: 635, endPoint x: 960, endPoint y: 242, distance: 393.1
click at [960, 242] on img at bounding box center [802, 147] width 1262 height 1262
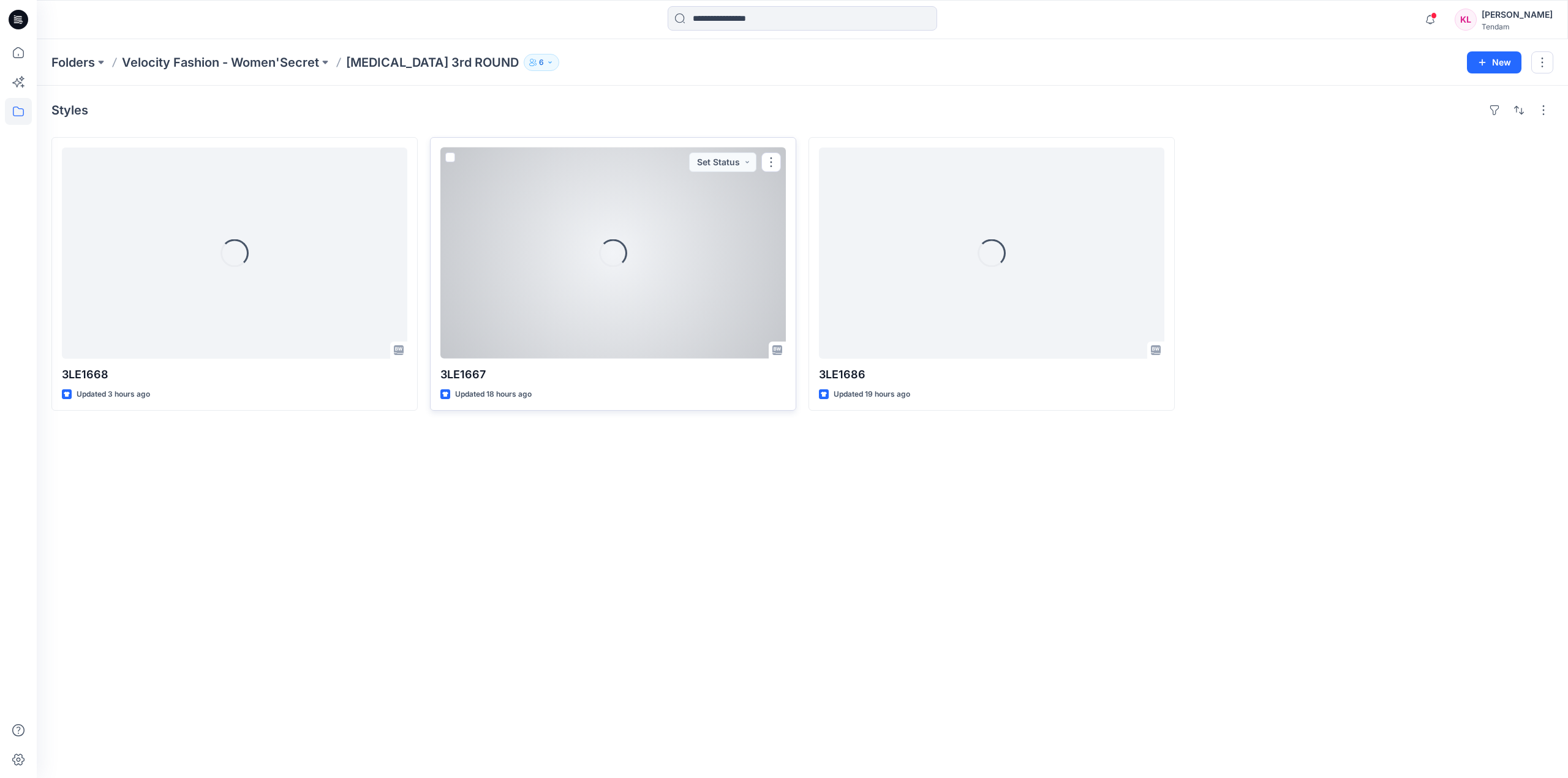
click at [617, 224] on div "Loading..." at bounding box center [612, 253] width 345 height 211
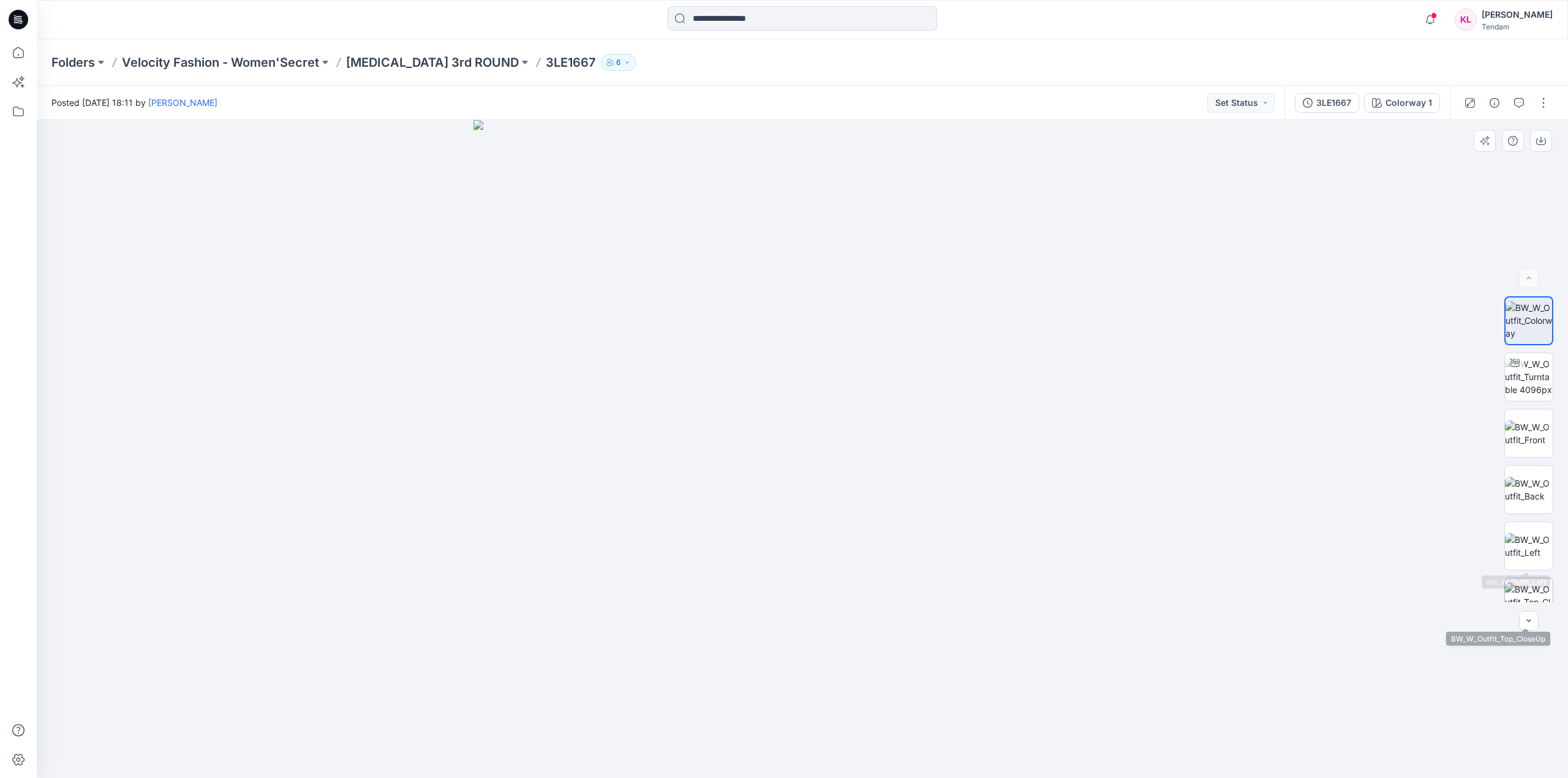
scroll to position [81, 0]
click at [1531, 515] on img at bounding box center [1528, 521] width 48 height 38
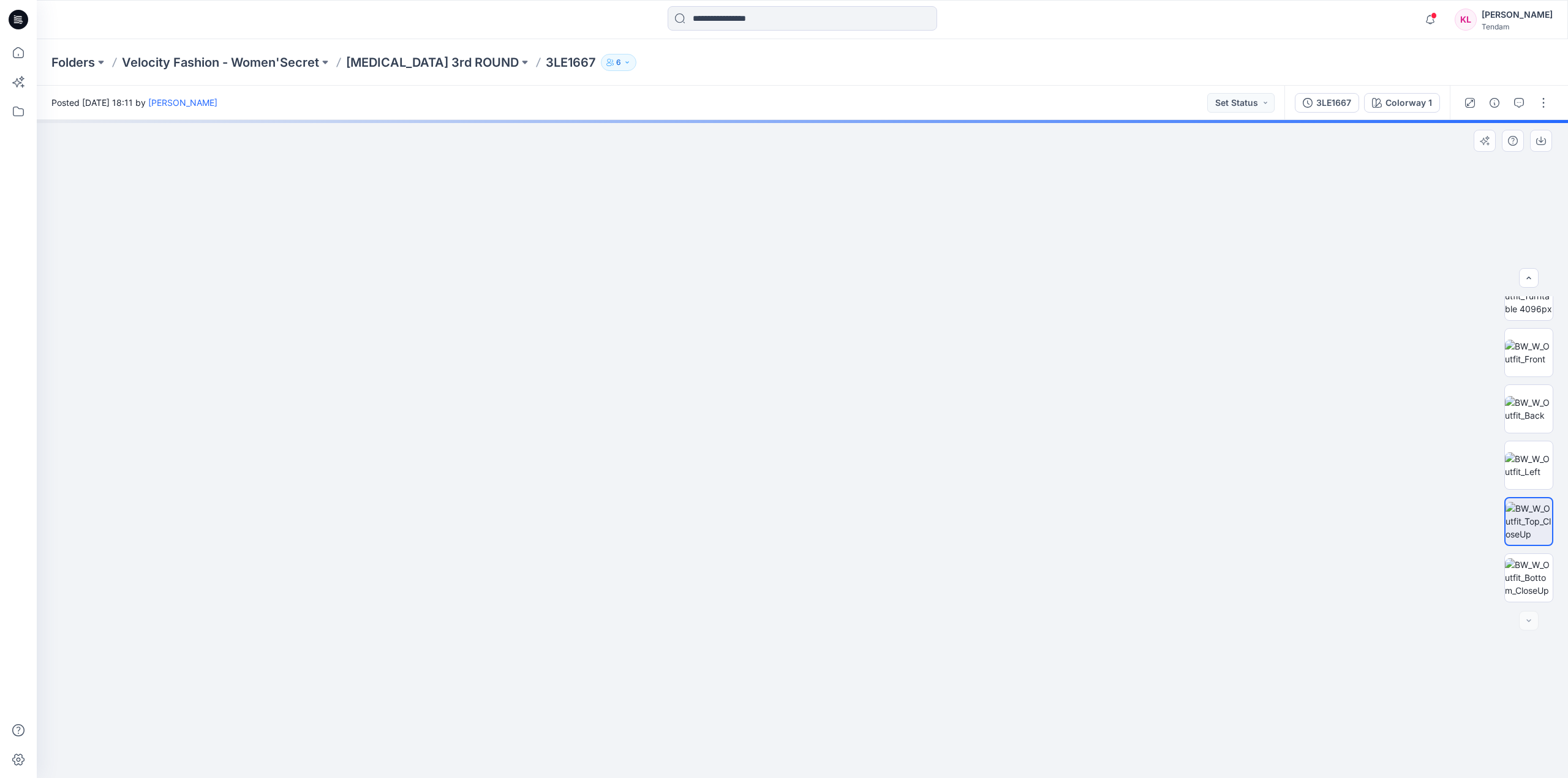
drag, startPoint x: 853, startPoint y: 447, endPoint x: 842, endPoint y: 194, distance: 253.2
click at [842, 194] on img at bounding box center [803, 156] width 1414 height 1243
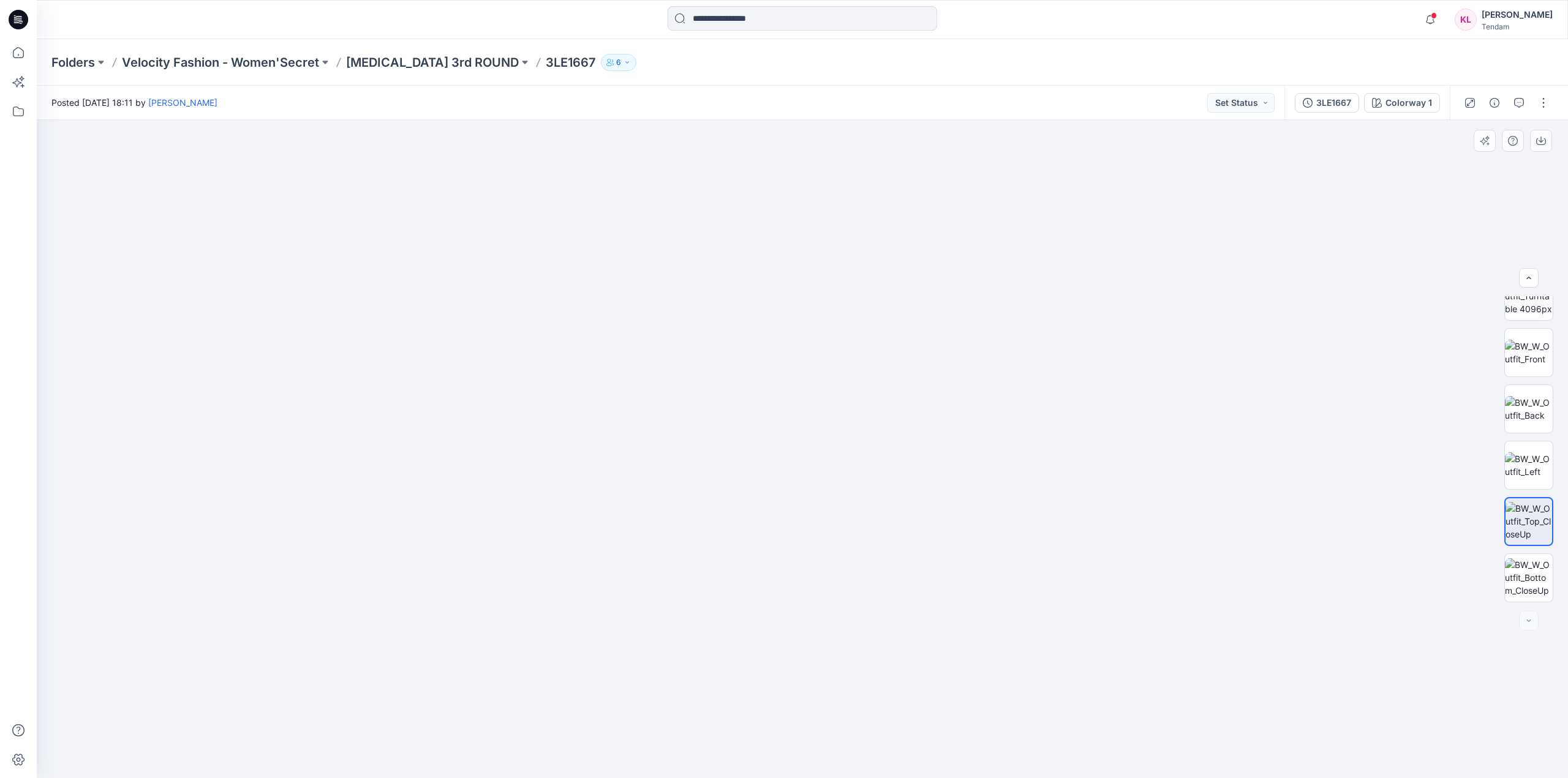
drag, startPoint x: 855, startPoint y: 619, endPoint x: 858, endPoint y: 552, distance: 67.1
click at [858, 552] on img at bounding box center [803, 373] width 809 height 809
click at [1230, 456] on div at bounding box center [803, 449] width 1531 height 658
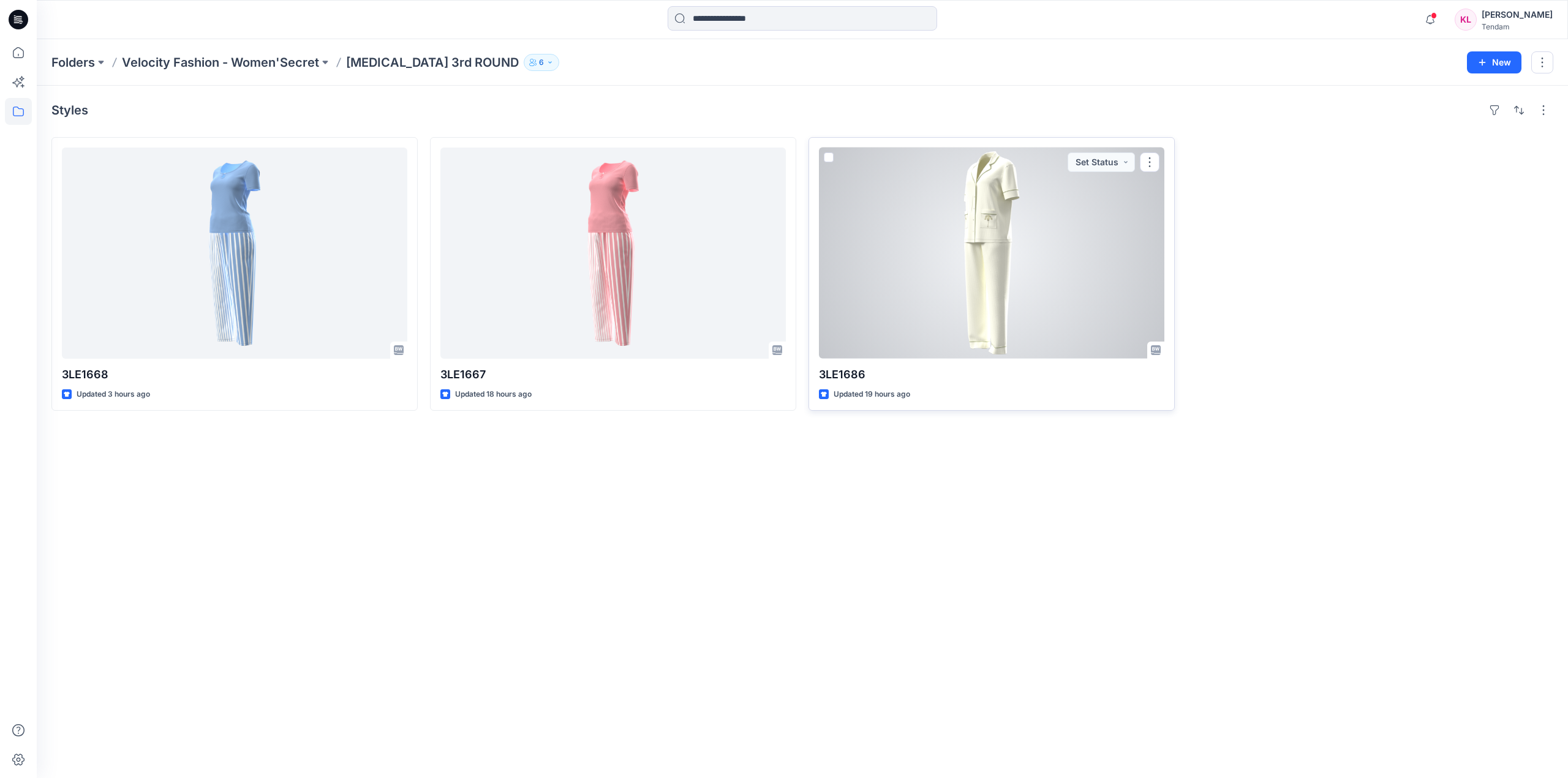
click at [1100, 227] on div at bounding box center [991, 253] width 345 height 211
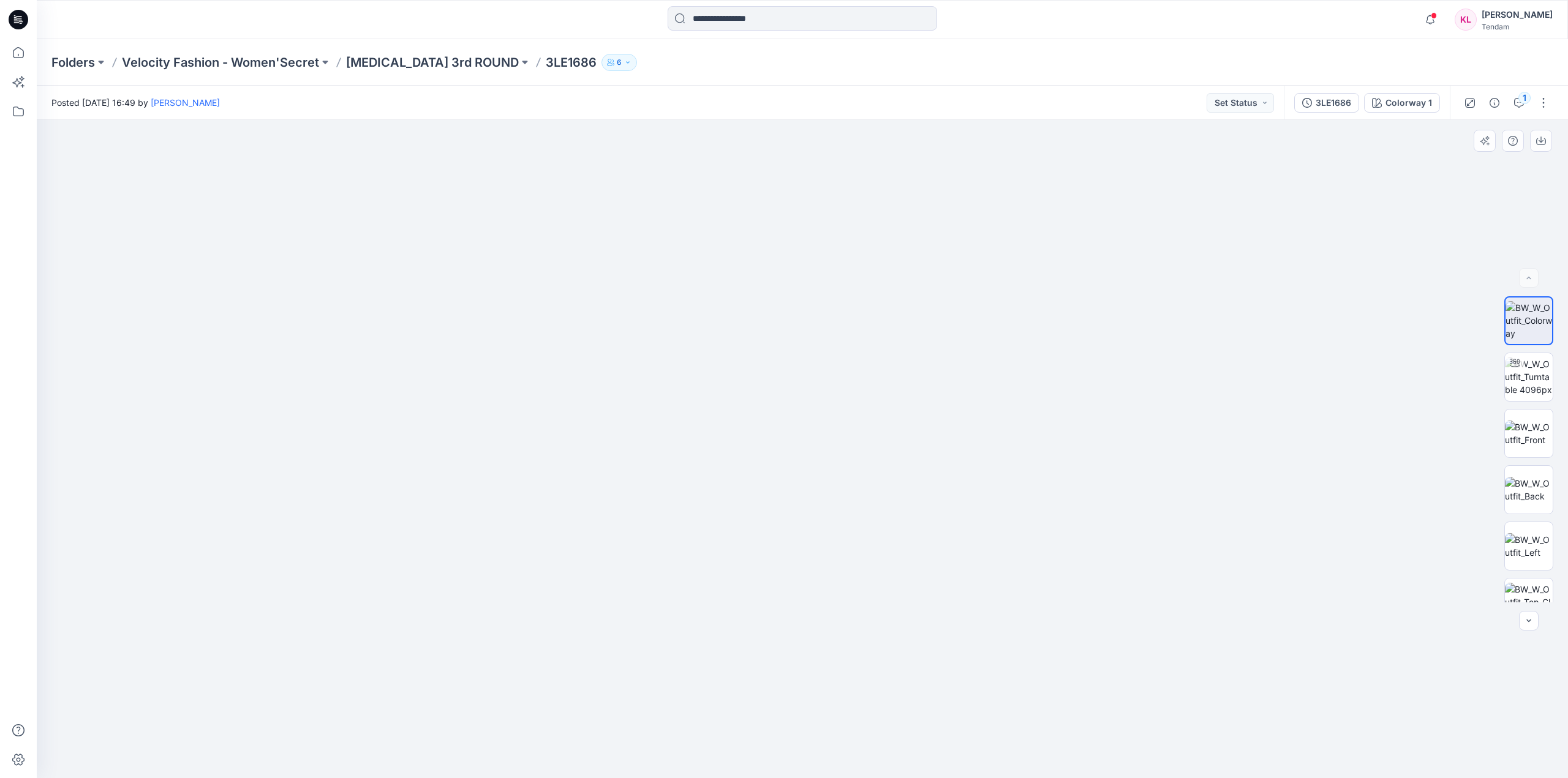
drag, startPoint x: 922, startPoint y: 685, endPoint x: 936, endPoint y: 174, distance: 511.2
drag, startPoint x: 964, startPoint y: 684, endPoint x: 917, endPoint y: 285, distance: 401.8
click at [1537, 374] on img at bounding box center [1528, 376] width 48 height 38
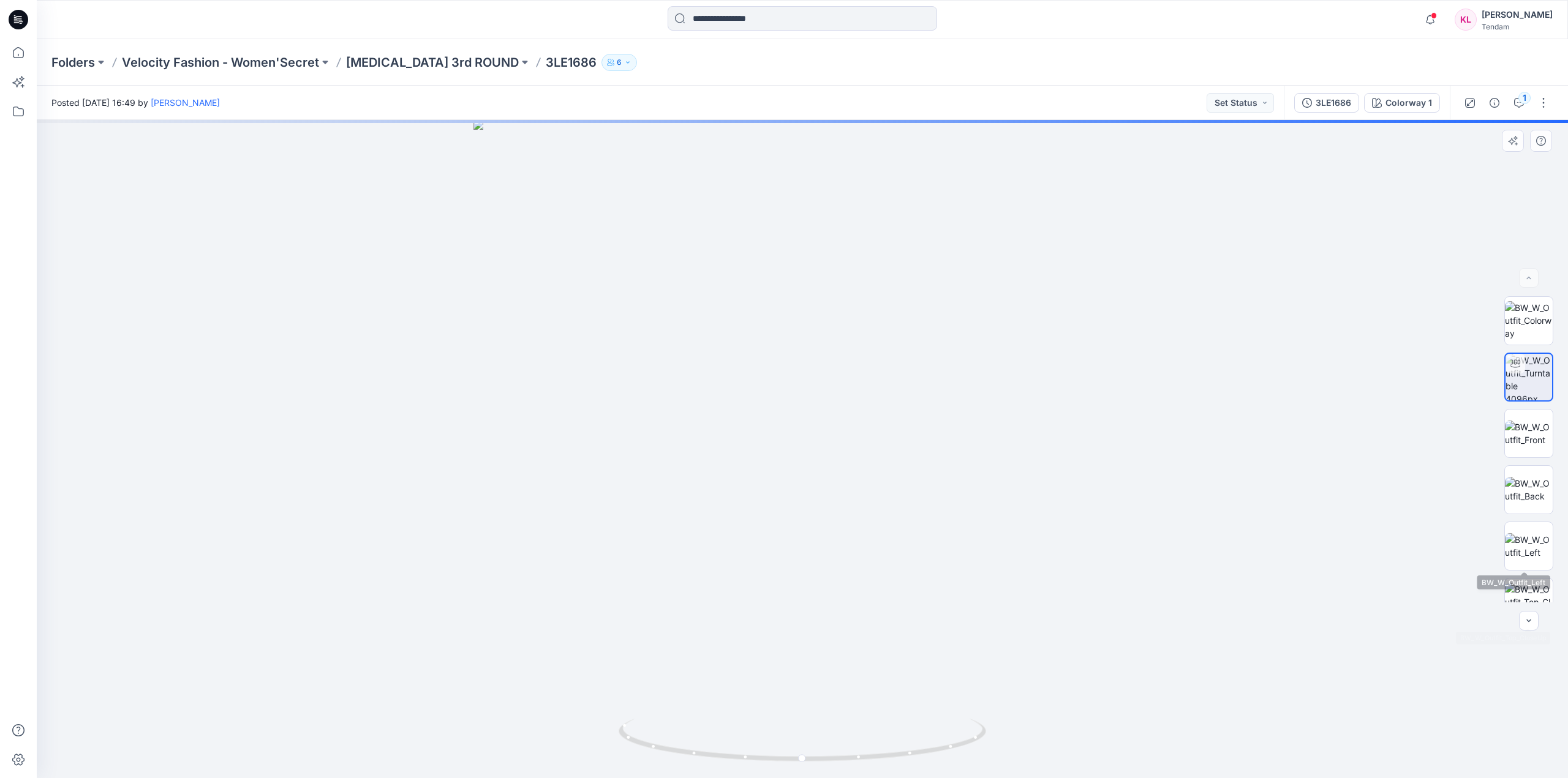
scroll to position [81, 0]
click at [1534, 508] on img at bounding box center [1528, 521] width 48 height 38
drag, startPoint x: 868, startPoint y: 591, endPoint x: 868, endPoint y: 454, distance: 137.0
click at [870, 441] on img at bounding box center [802, 449] width 658 height 658
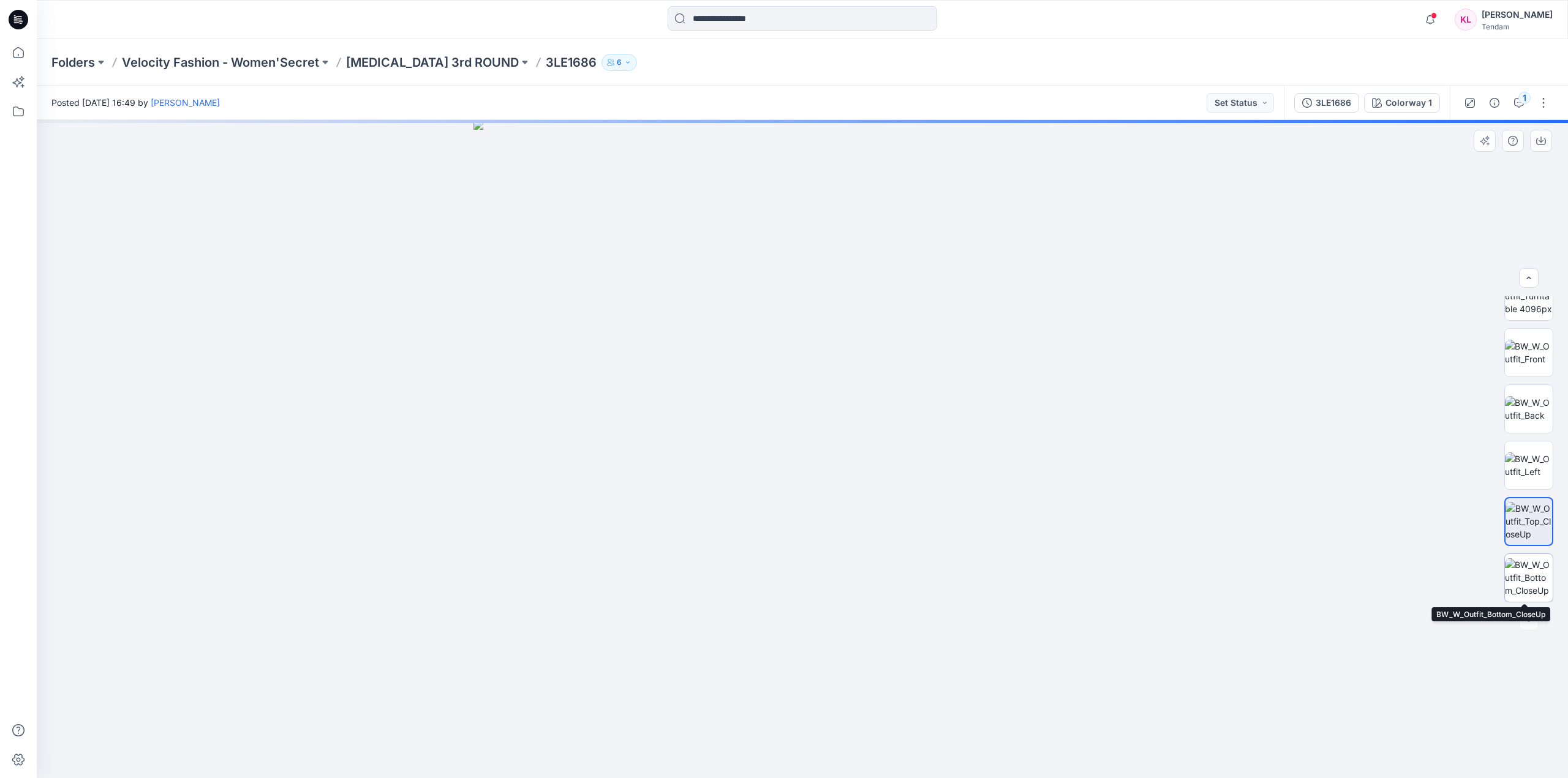
click at [1532, 569] on img at bounding box center [1528, 577] width 48 height 38
drag, startPoint x: 1002, startPoint y: 212, endPoint x: 1003, endPoint y: 348, distance: 136.0
click at [1003, 348] on img at bounding box center [802, 449] width 658 height 658
drag, startPoint x: 842, startPoint y: 157, endPoint x: 976, endPoint y: 319, distance: 210.2
click at [847, 332] on img at bounding box center [802, 449] width 658 height 658
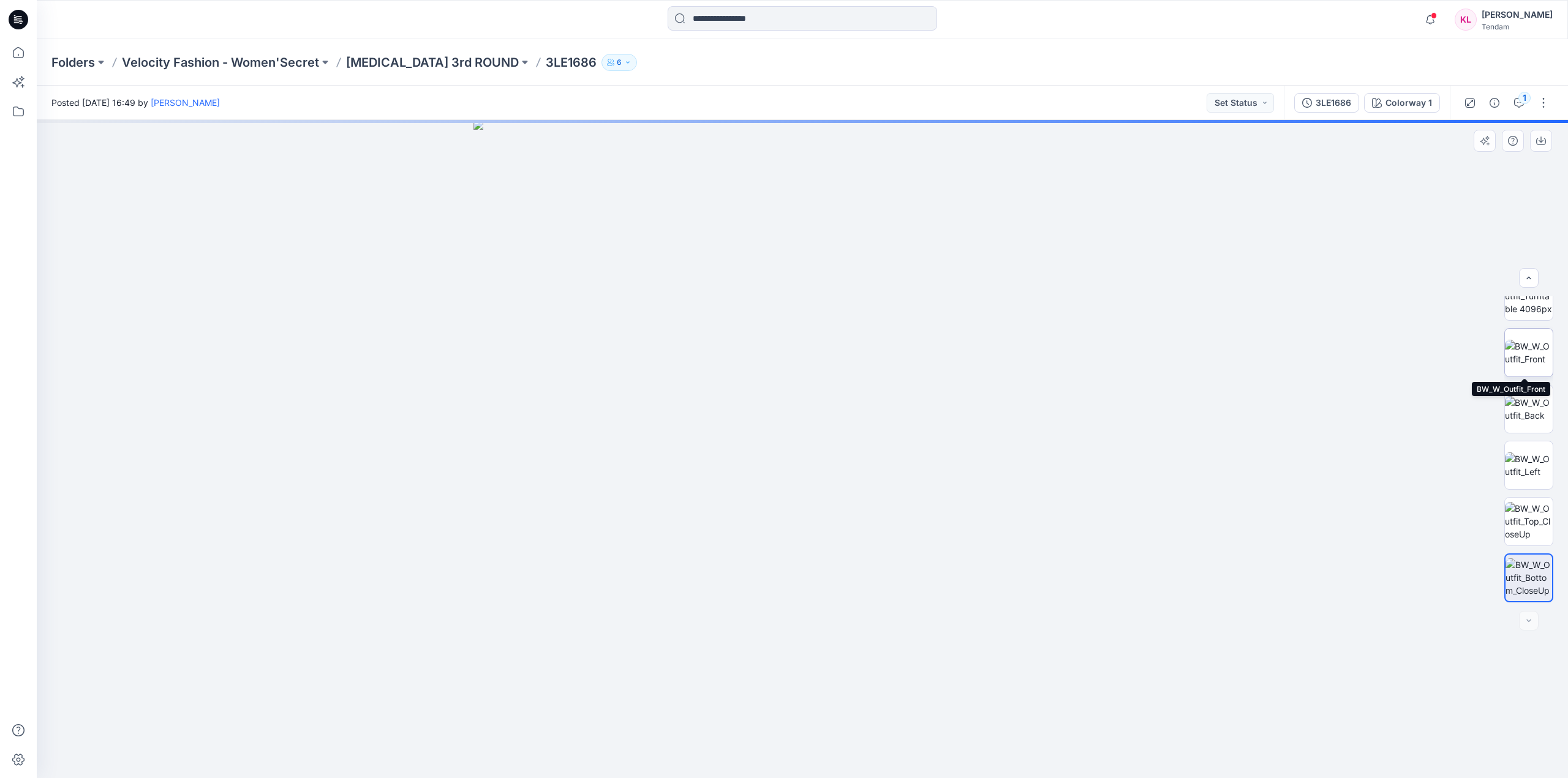
click at [1518, 347] on img at bounding box center [1528, 353] width 48 height 25
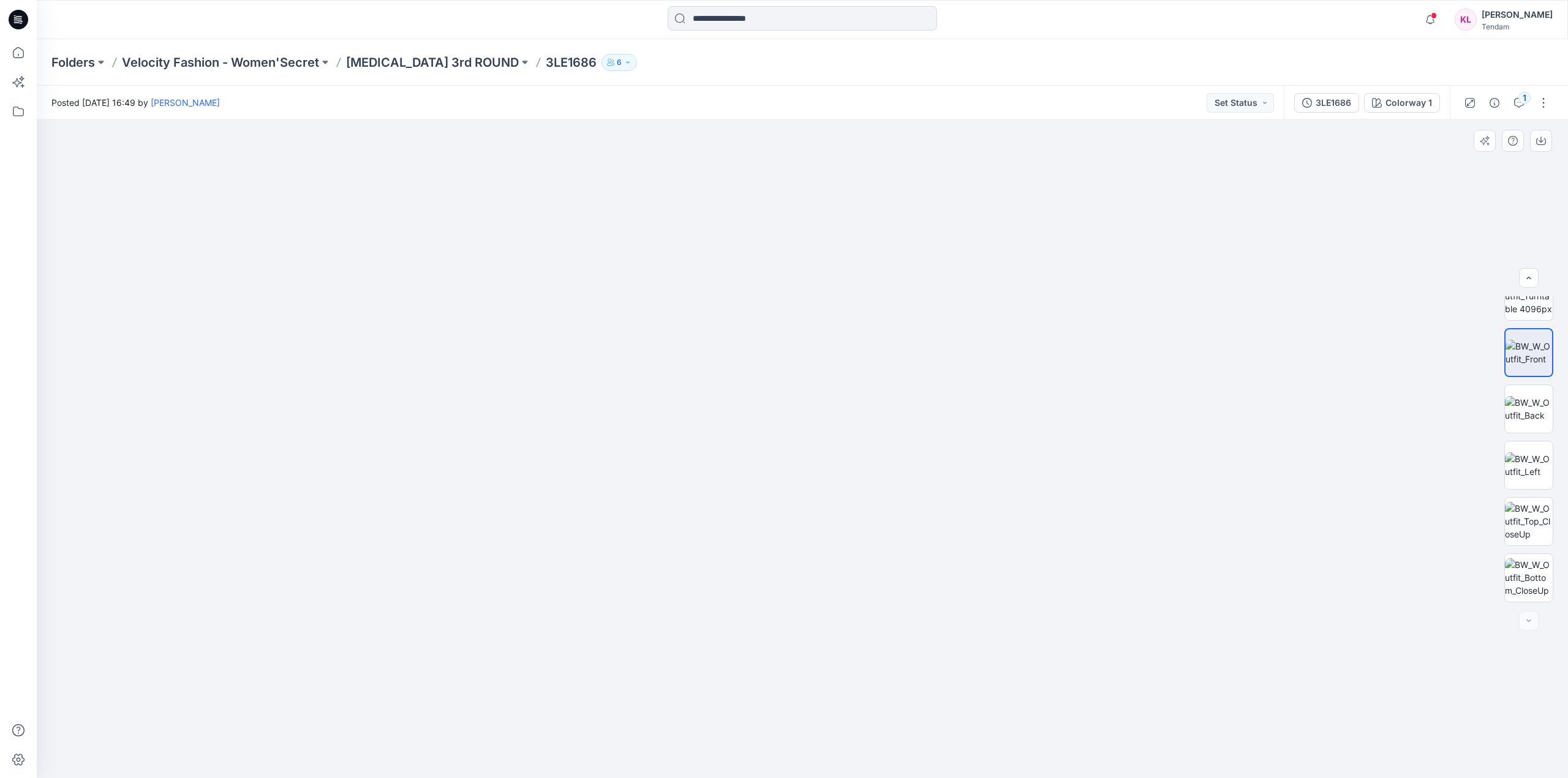
drag, startPoint x: 946, startPoint y: 224, endPoint x: 938, endPoint y: 490, distance: 266.1
click at [938, 490] on img at bounding box center [809, 242] width 1716 height 1073
drag, startPoint x: 912, startPoint y: 558, endPoint x: 909, endPoint y: 323, distance: 235.0
click at [909, 323] on img at bounding box center [769, 144] width 2168 height 1268
drag, startPoint x: 888, startPoint y: 387, endPoint x: 887, endPoint y: 413, distance: 26.0
